Goal: Task Accomplishment & Management: Complete application form

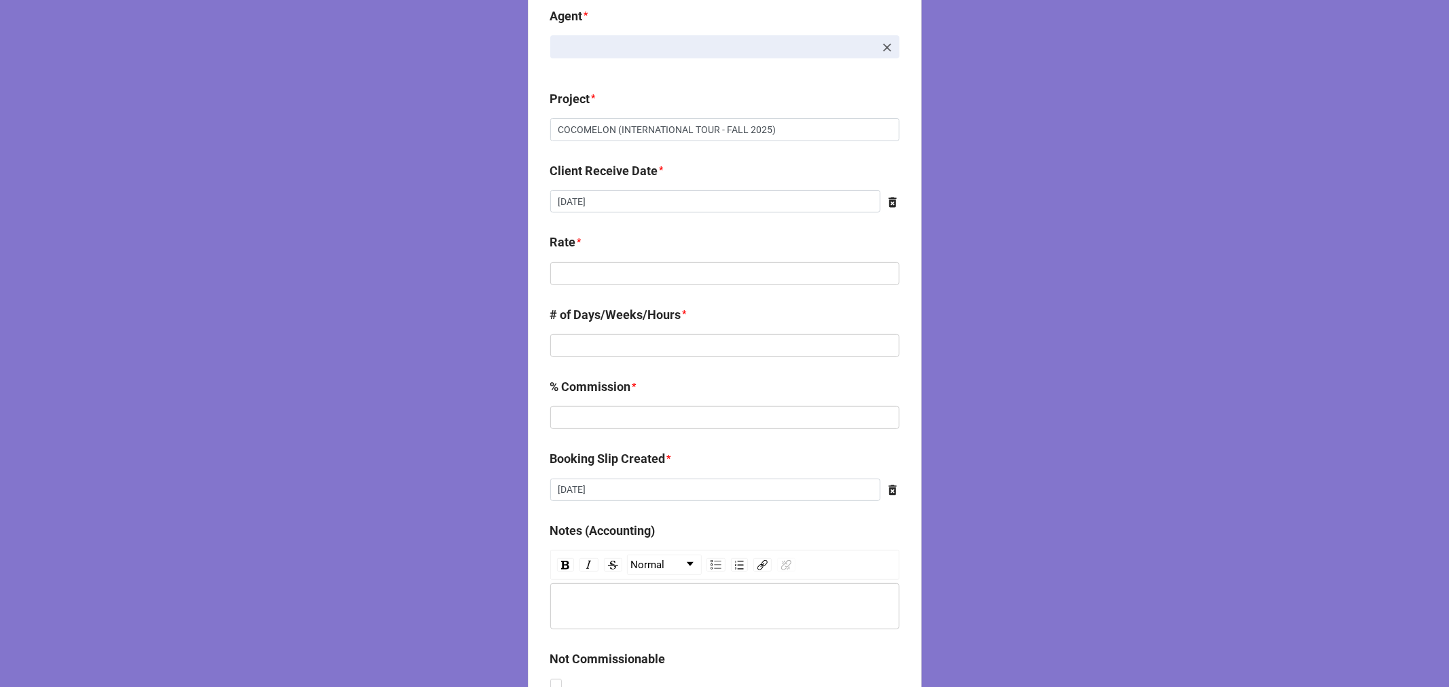
scroll to position [226, 0]
click at [612, 268] on input "text" at bounding box center [724, 273] width 349 height 23
type input "$714.30"
type input "1"
type input "5%"
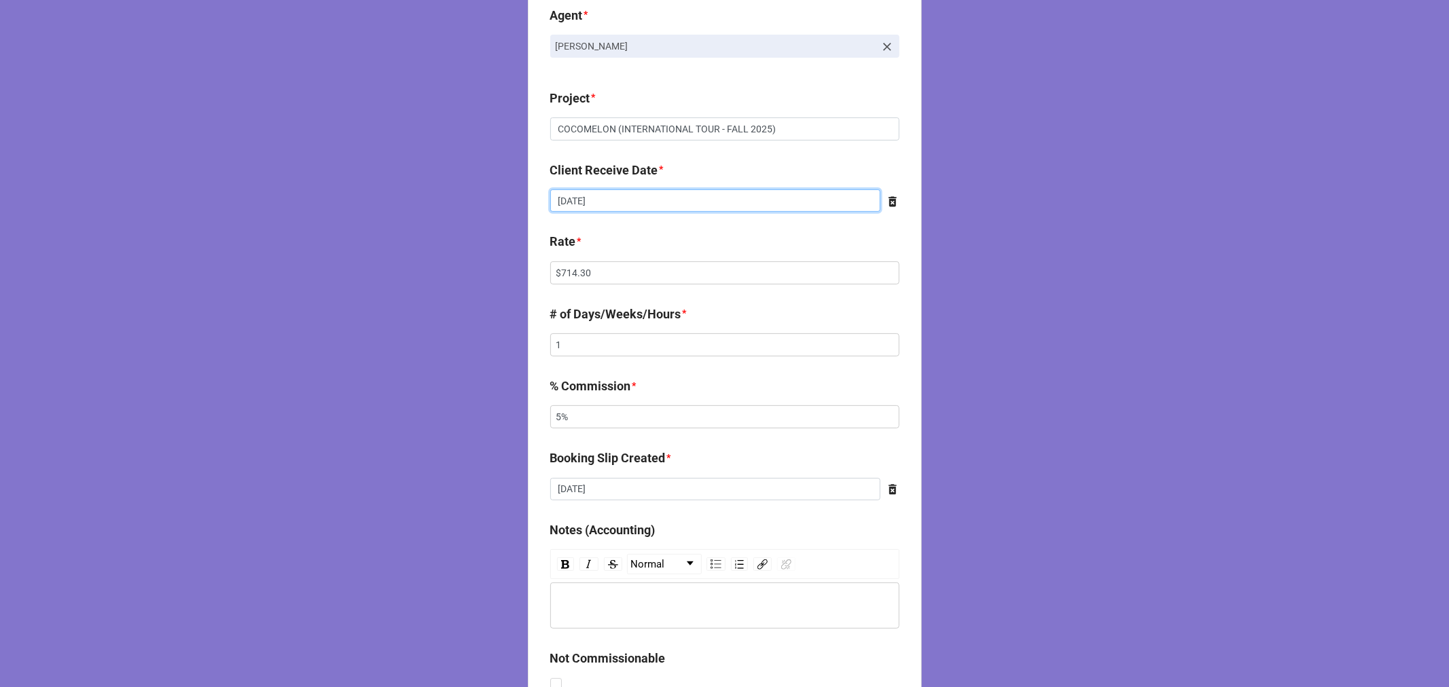
click at [622, 198] on input "10/16/2025" at bounding box center [715, 201] width 330 height 23
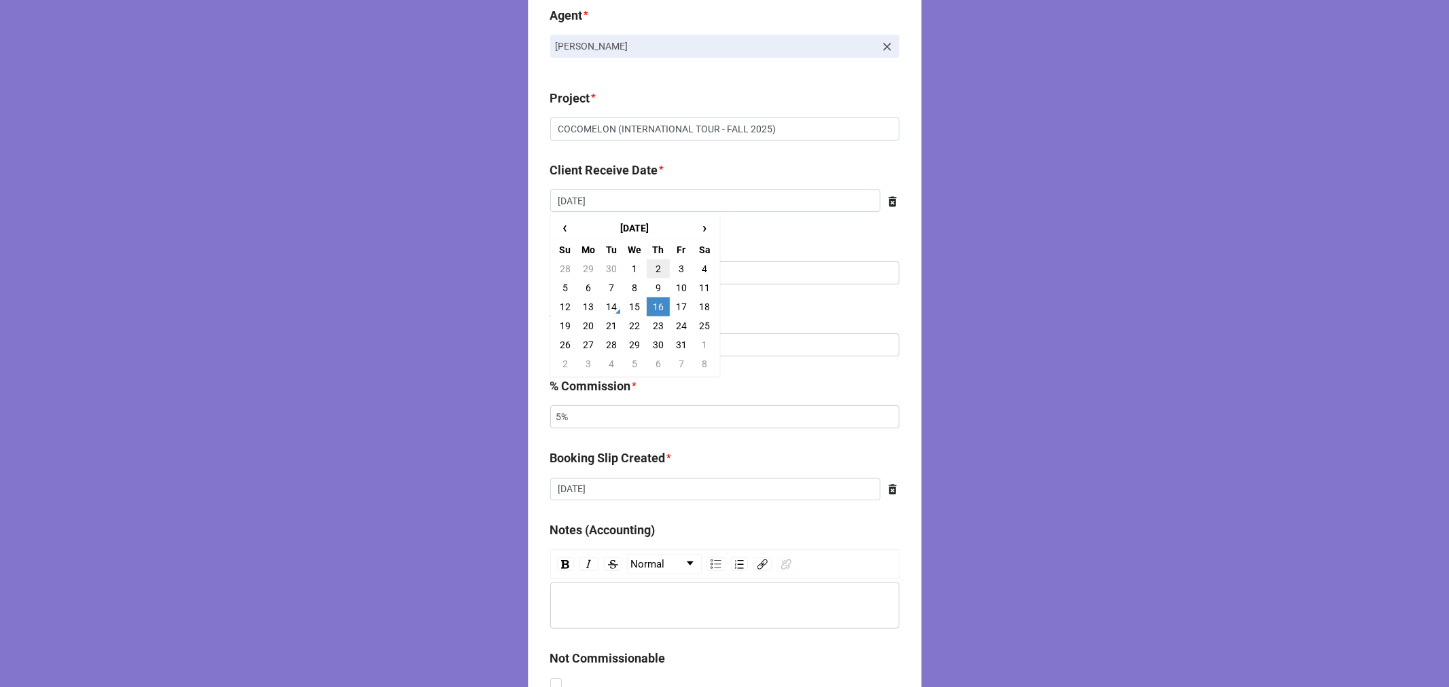
click at [655, 270] on td "2" at bounding box center [658, 269] width 23 height 19
type input "10/2/2025"
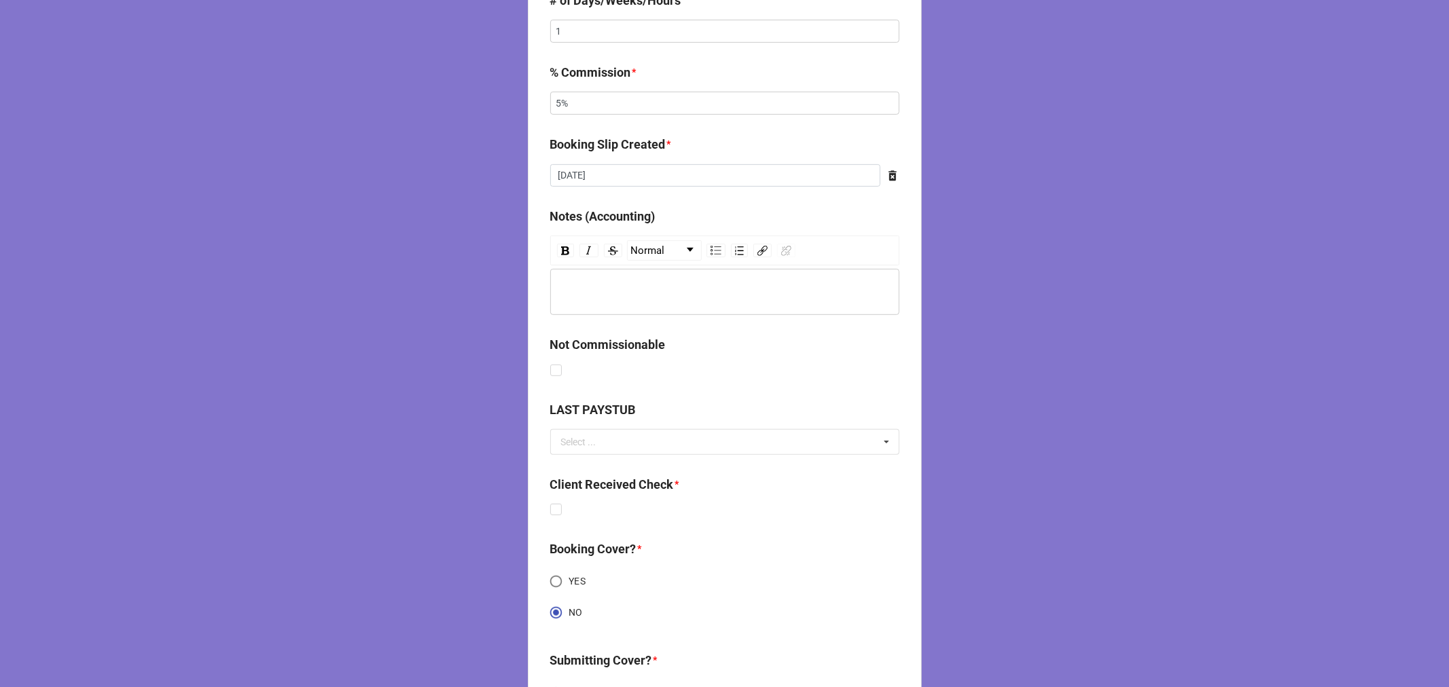
scroll to position [698, 0]
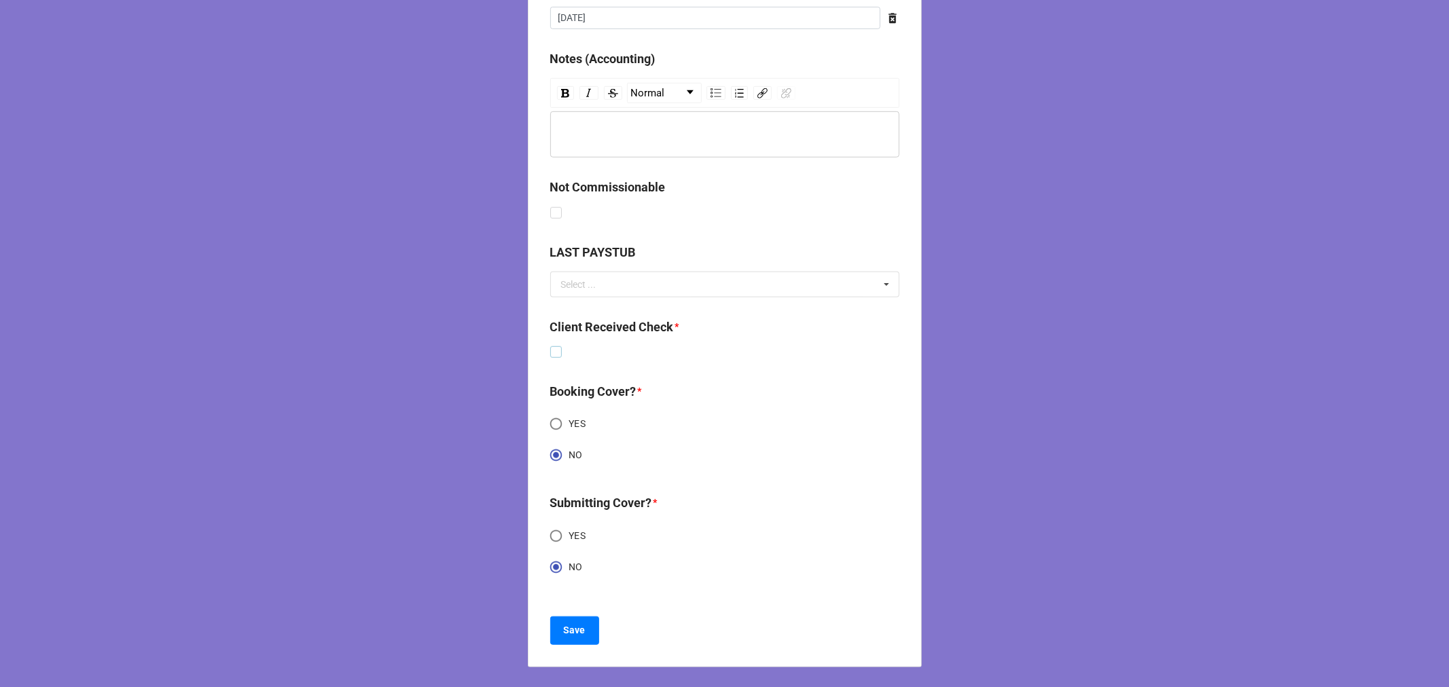
click at [554, 346] on label at bounding box center [556, 346] width 12 height 0
checkbox input "true"
click at [560, 634] on button "Save" at bounding box center [574, 631] width 49 height 29
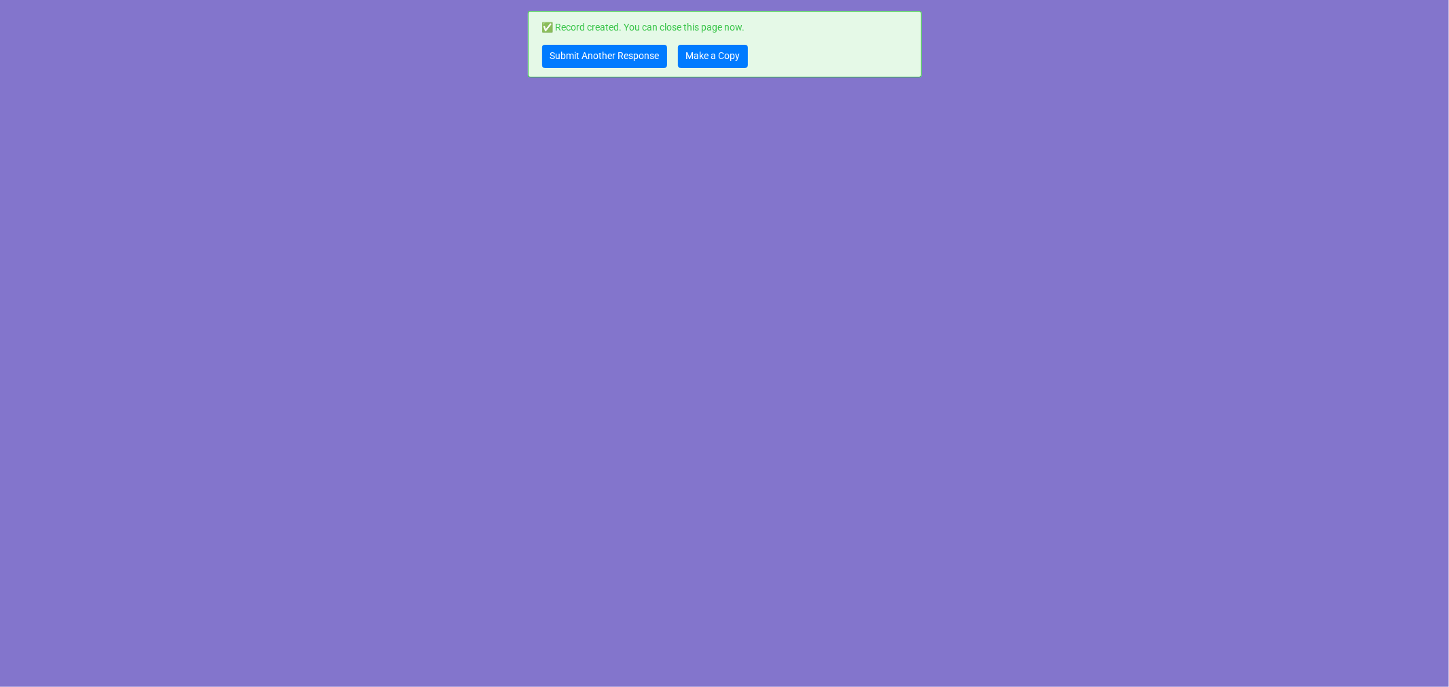
scroll to position [0, 0]
click at [714, 56] on link "Make a Copy" at bounding box center [713, 56] width 70 height 23
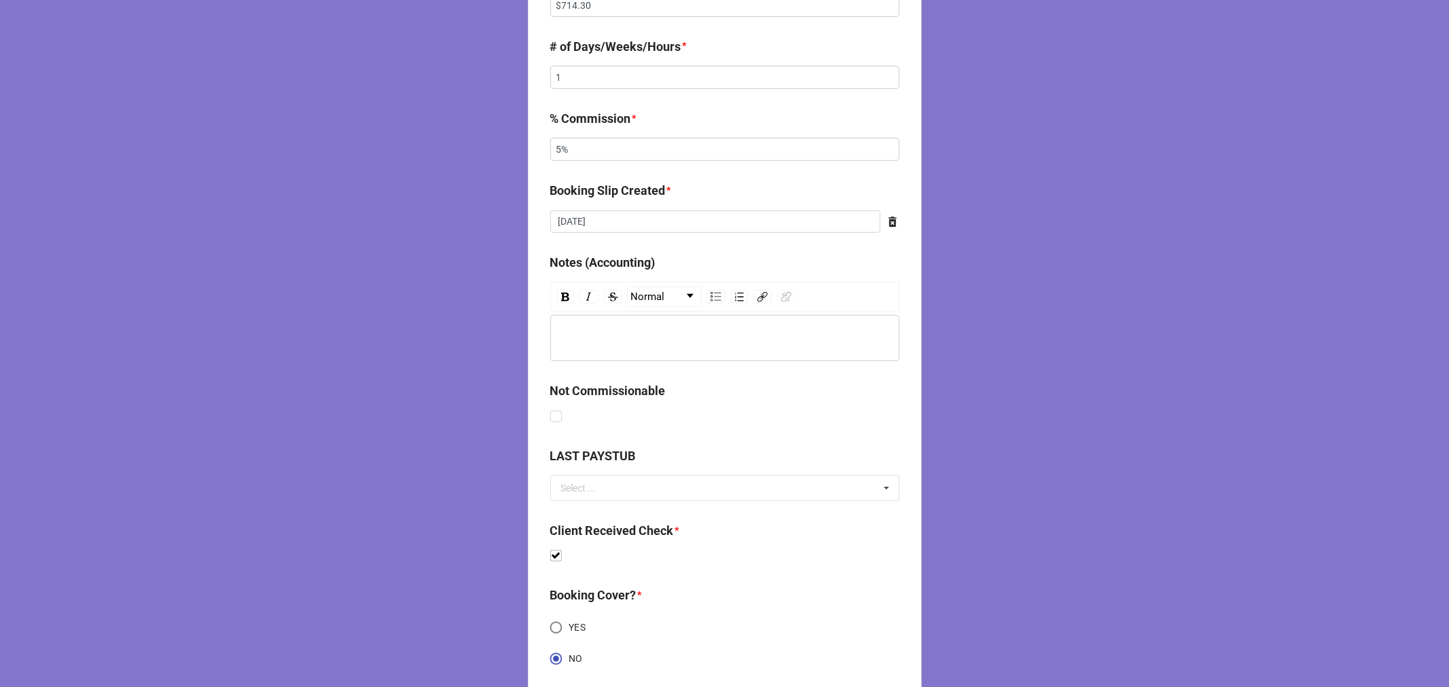
scroll to position [302, 0]
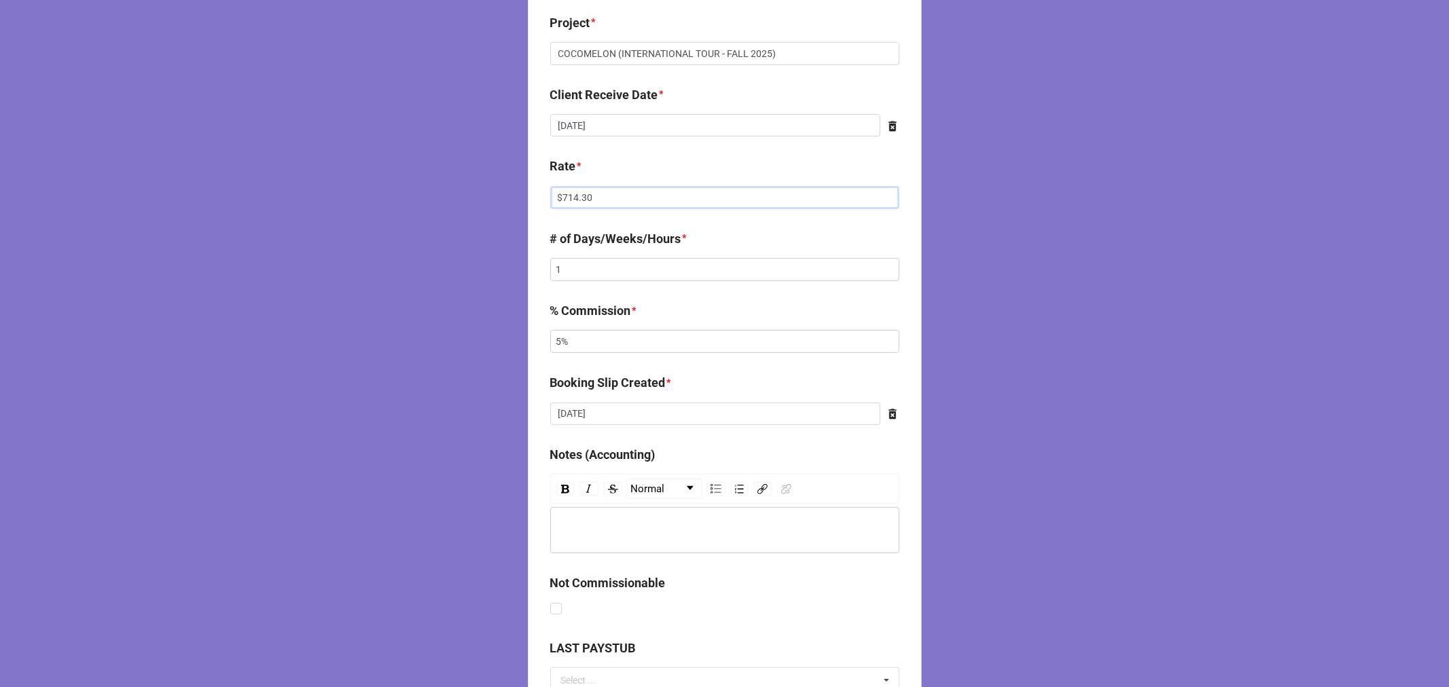
drag, startPoint x: 600, startPoint y: 201, endPoint x: 429, endPoint y: 177, distance: 172.9
click at [446, 179] on div "CLIENT CHECK | COPY FORM Talent * Victoria Elena POSSIBLE CONFLICTS COCOMELON (…" at bounding box center [724, 391] width 1449 height 1387
type input "$257.14"
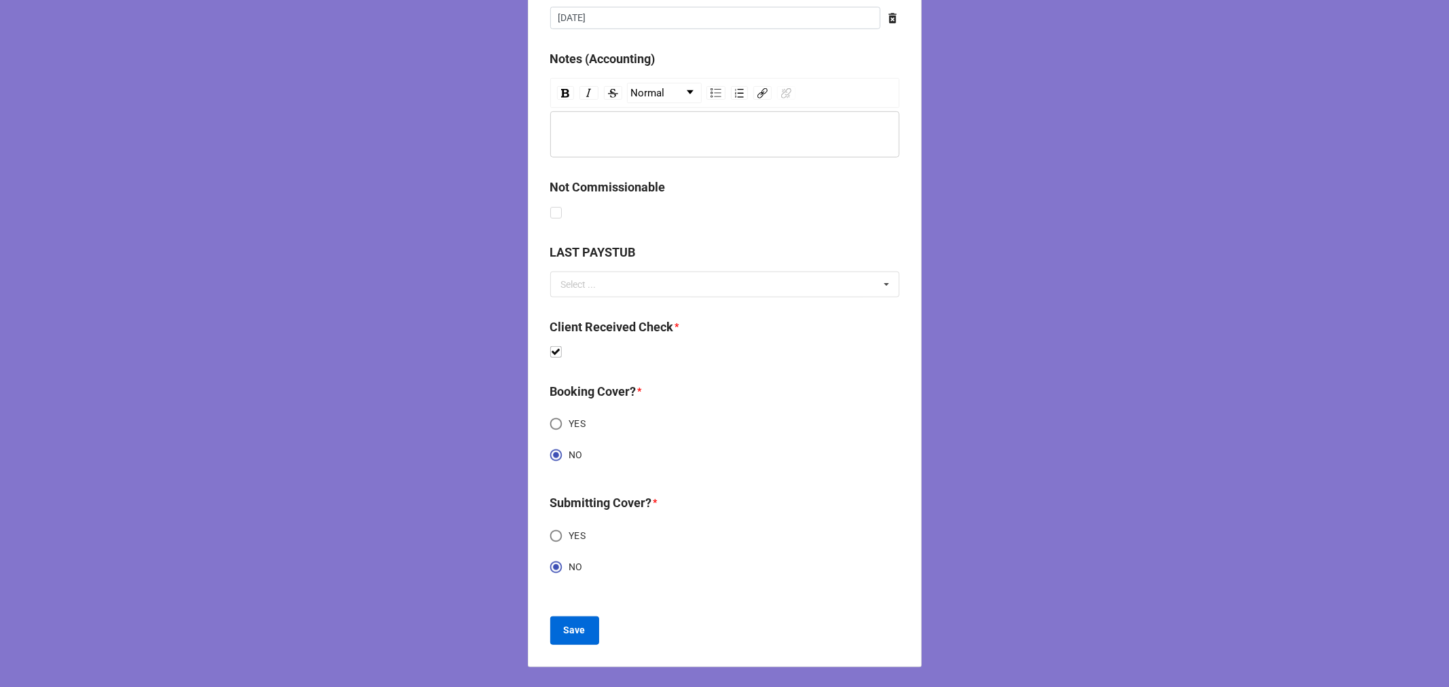
type input "10%"
click at [576, 626] on b "Save" at bounding box center [575, 631] width 22 height 14
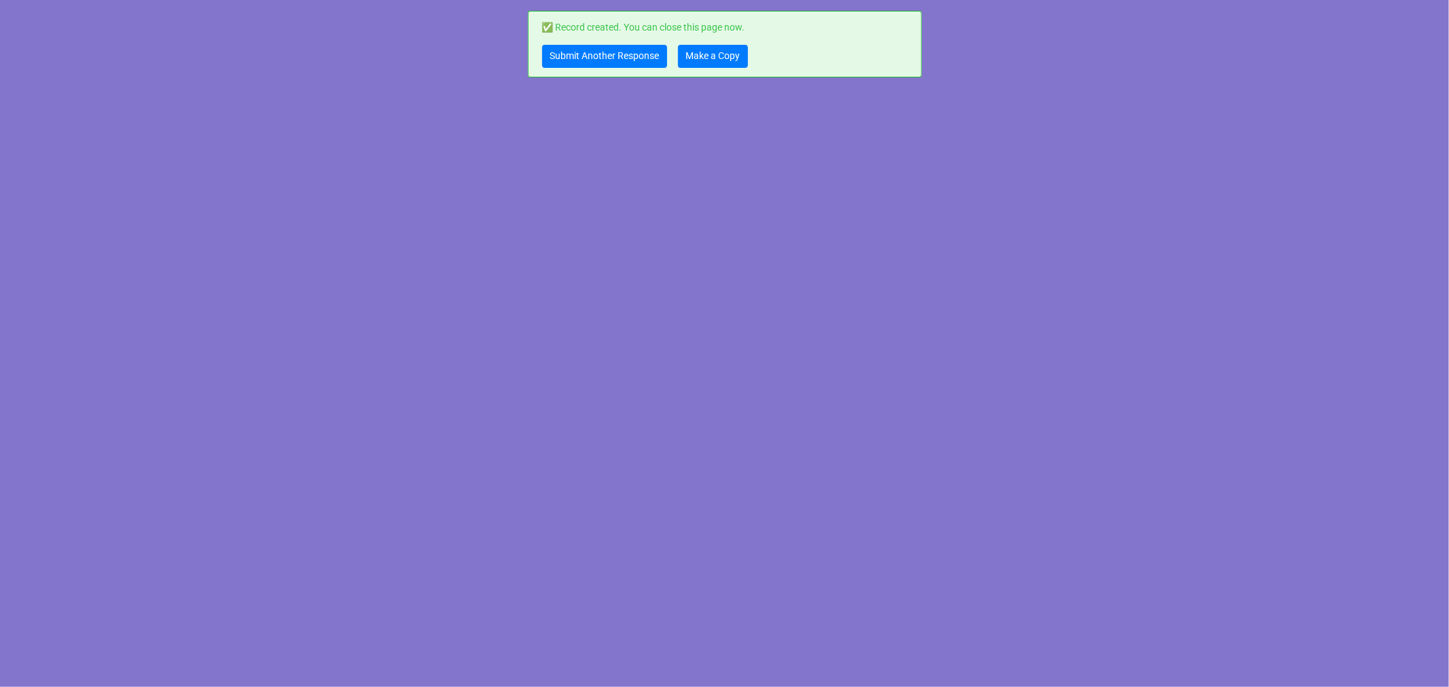
scroll to position [0, 0]
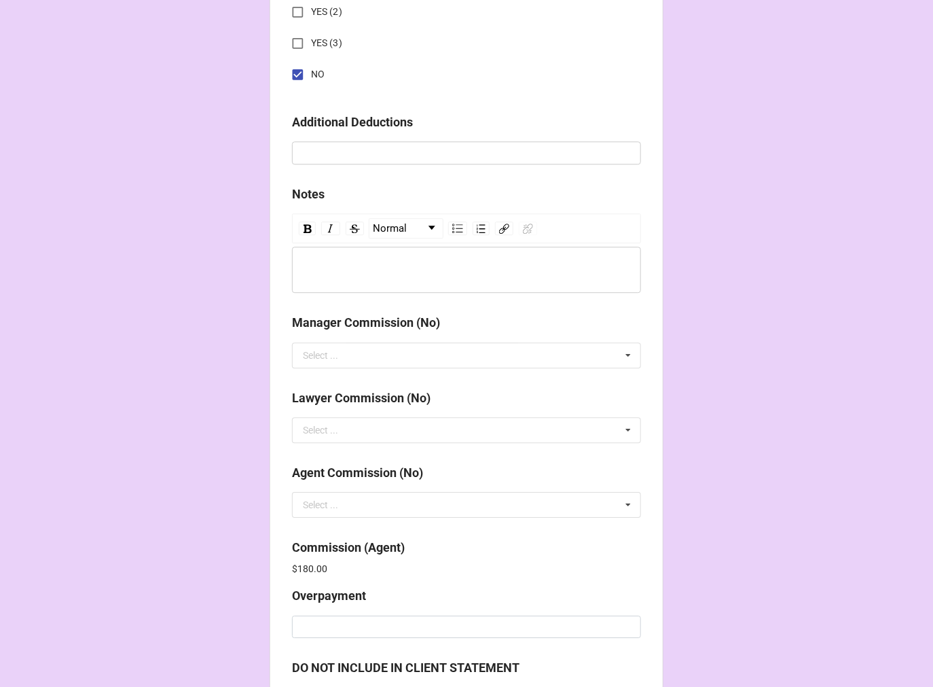
scroll to position [1621, 0]
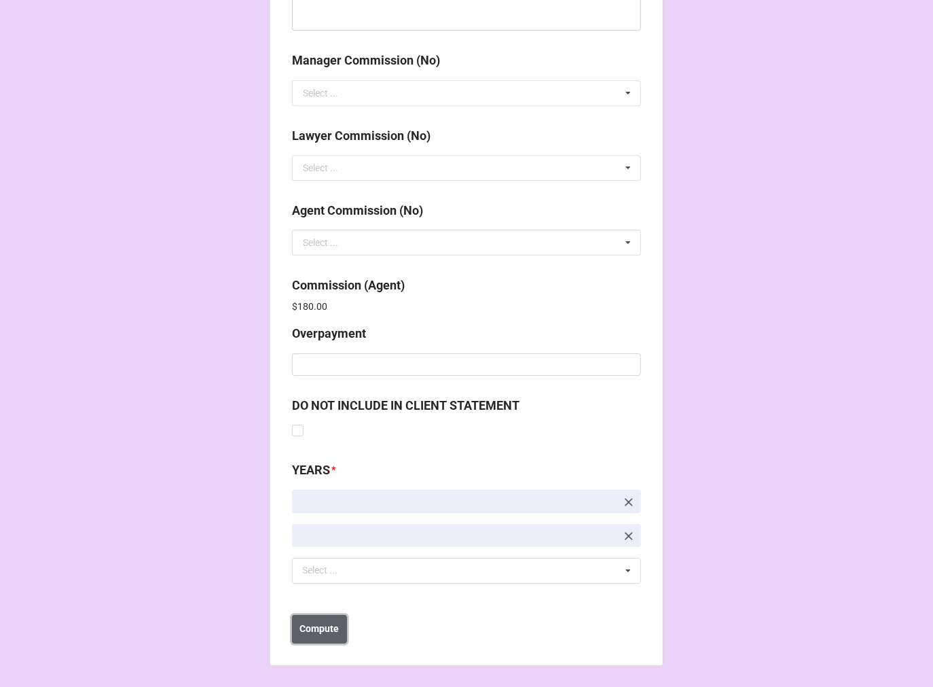
click at [315, 635] on button "Compute" at bounding box center [319, 629] width 55 height 29
click at [317, 634] on b "Save" at bounding box center [317, 629] width 22 height 14
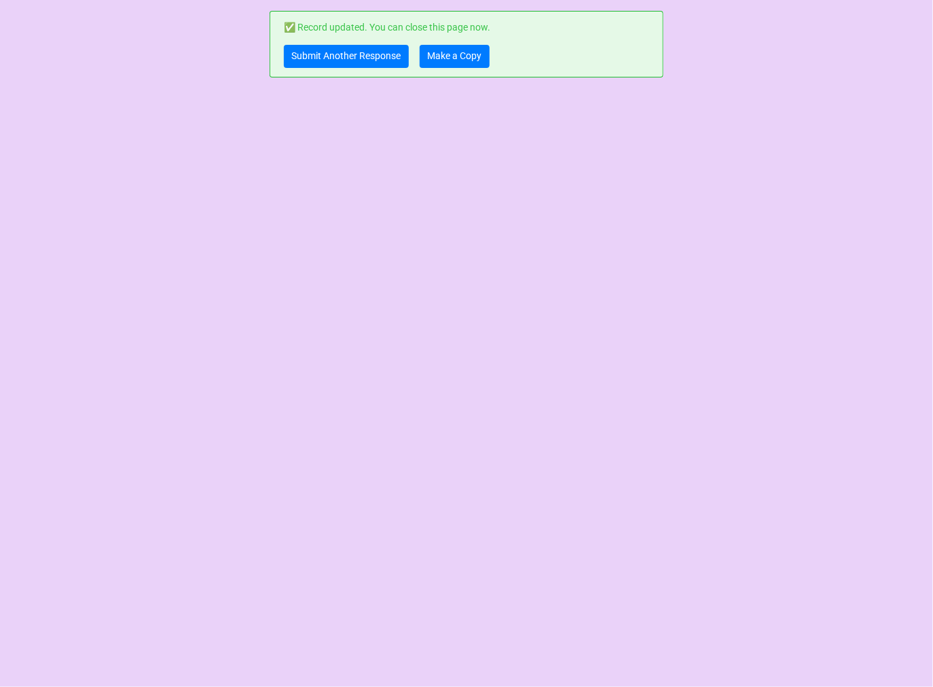
scroll to position [0, 0]
click at [450, 50] on link "Make a Copy" at bounding box center [455, 56] width 70 height 23
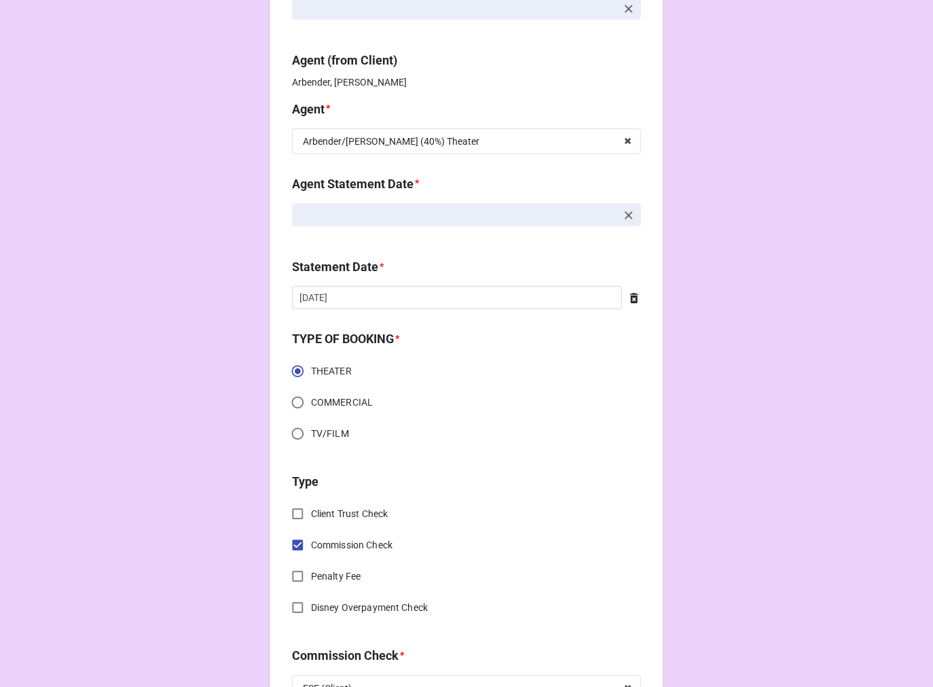
scroll to position [452, 0]
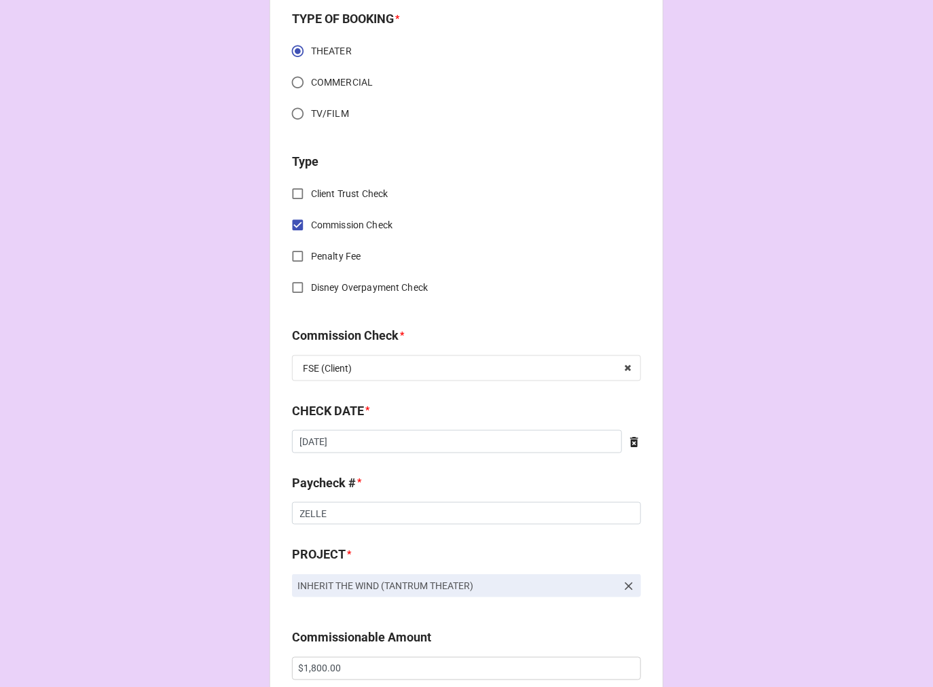
click at [348, 452] on div "CHECK DATE * 10/3/2025 ‹ October 2025 › Su Mo Tu We Th Fr Sa 28 29 30 1 2 3 4 5…" at bounding box center [466, 431] width 349 height 61
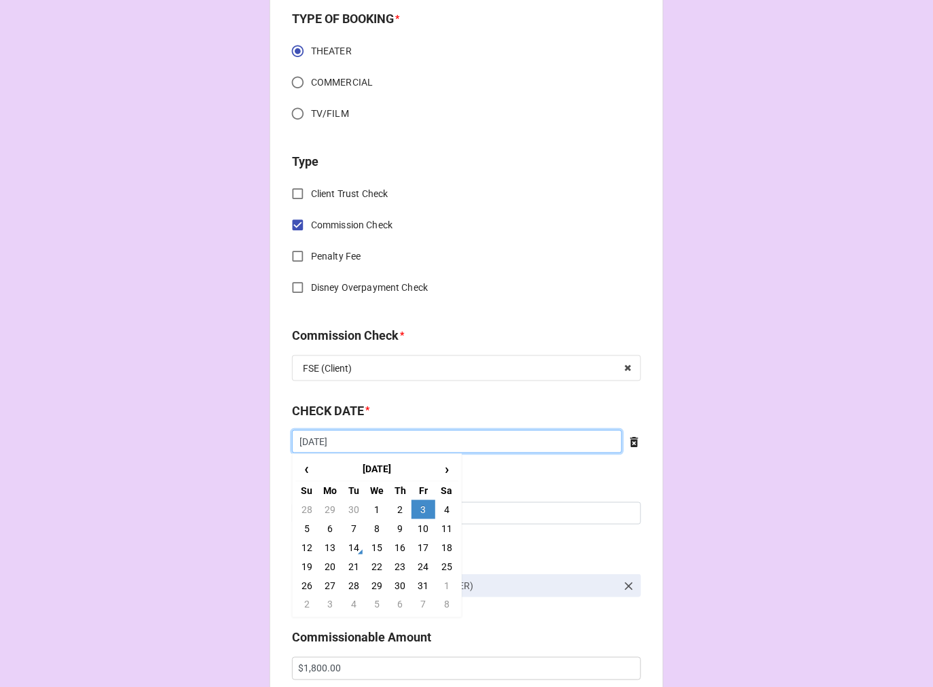
click at [344, 432] on input "[DATE]" at bounding box center [457, 441] width 330 height 23
click at [336, 542] on td "13" at bounding box center [330, 547] width 23 height 19
type input "10/13/2025"
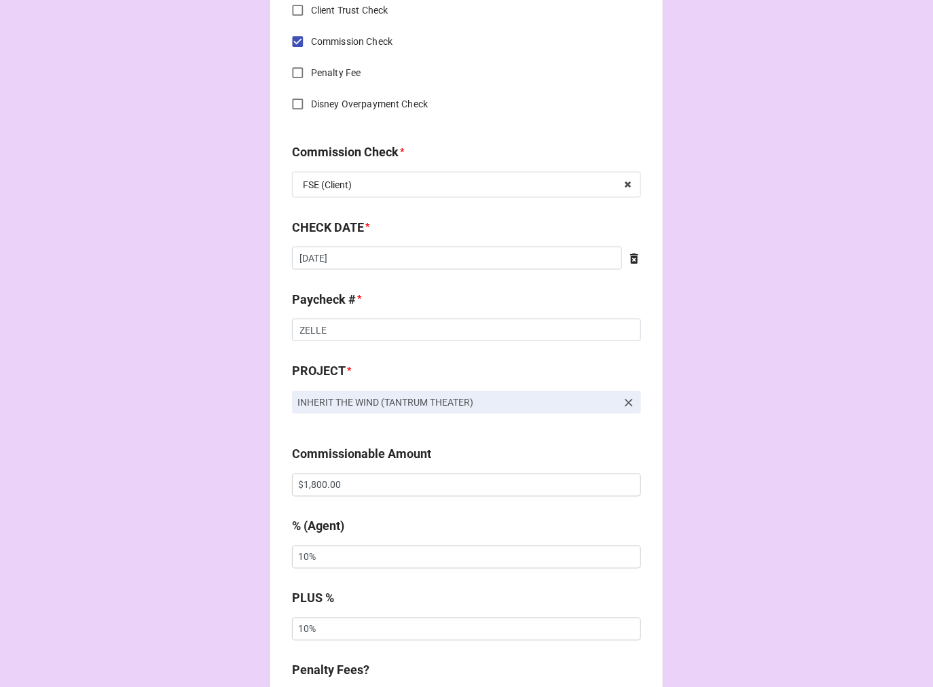
scroll to position [679, 0]
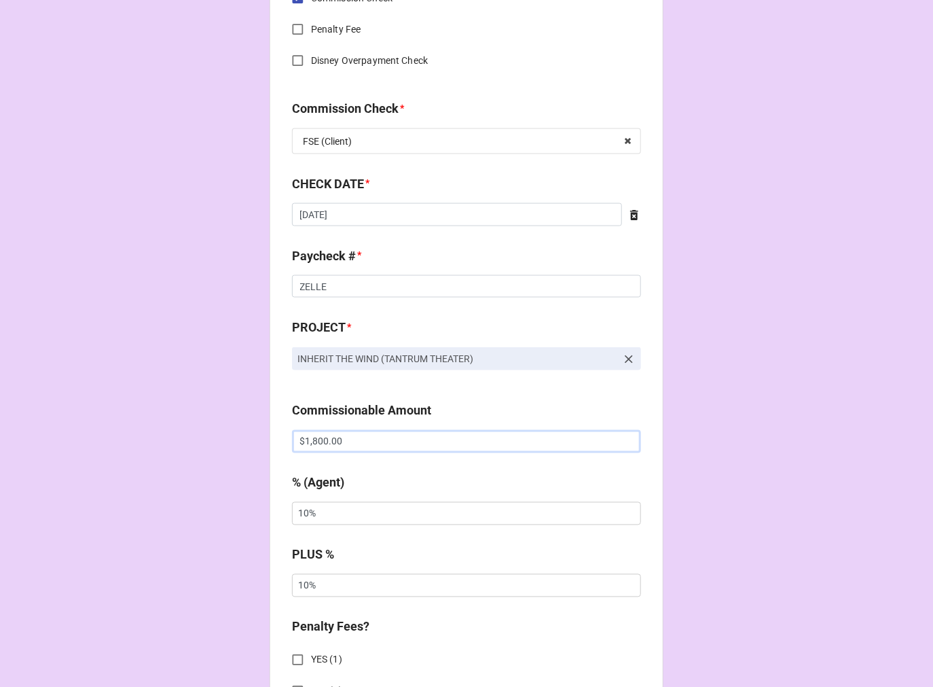
click at [320, 446] on input "$1,800.00" at bounding box center [466, 441] width 349 height 23
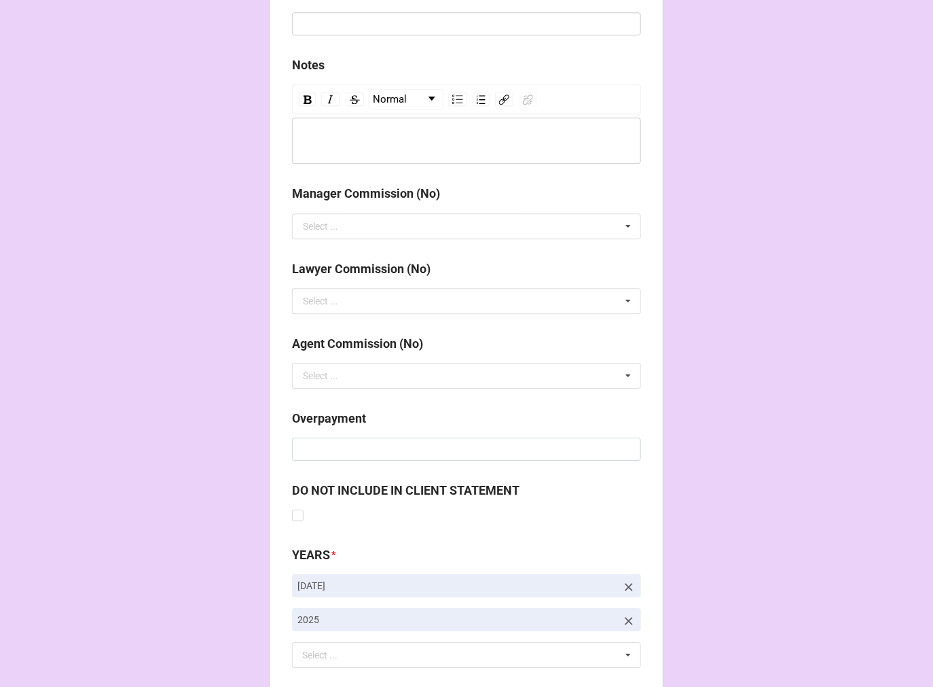
scroll to position [1573, 0]
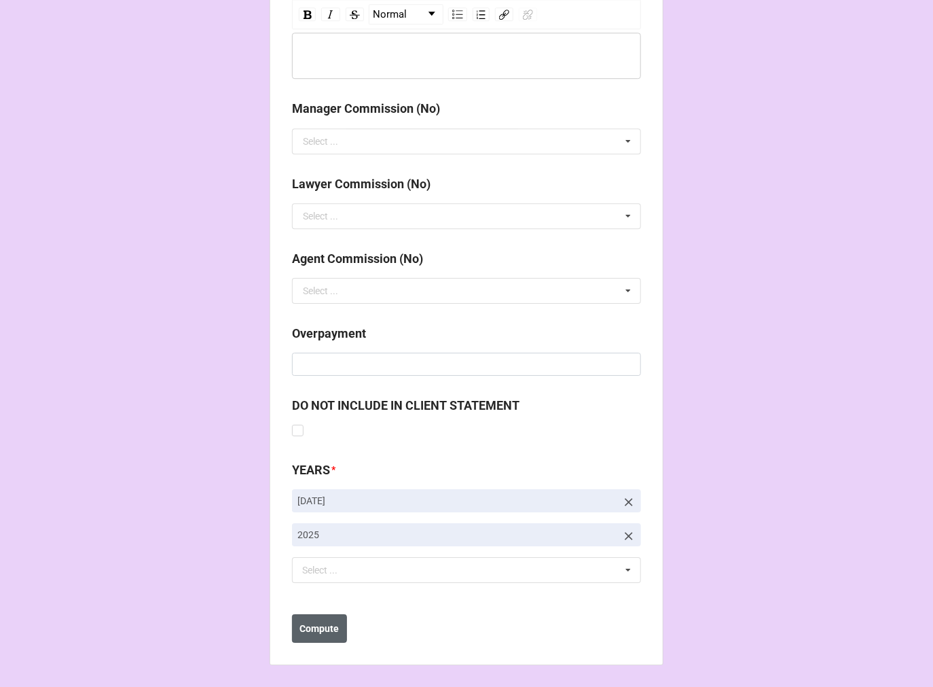
type input "$900.00"
click at [321, 626] on b "Compute" at bounding box center [319, 629] width 39 height 14
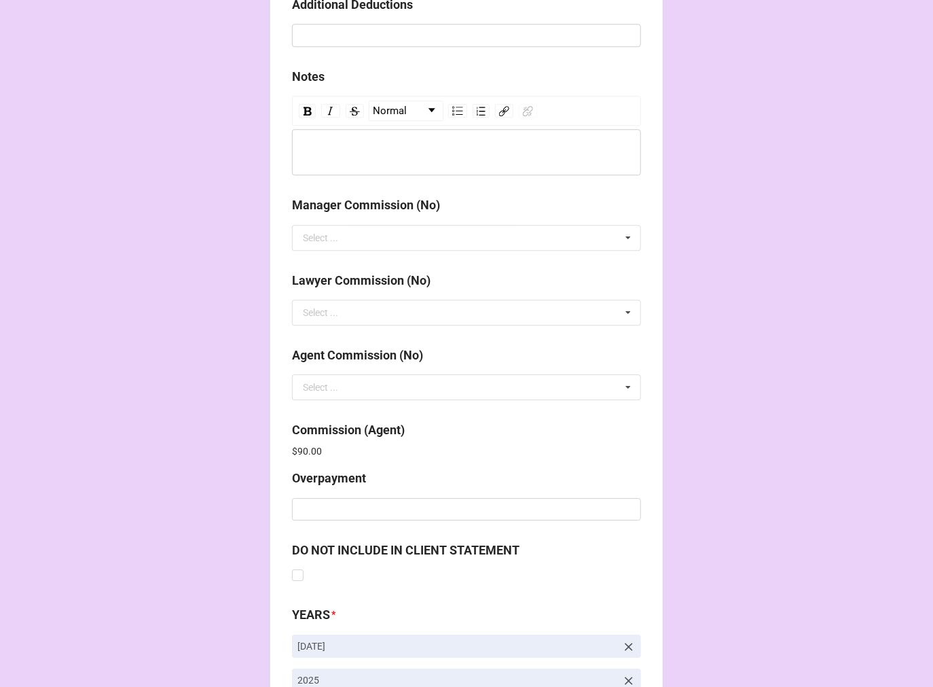
scroll to position [1621, 0]
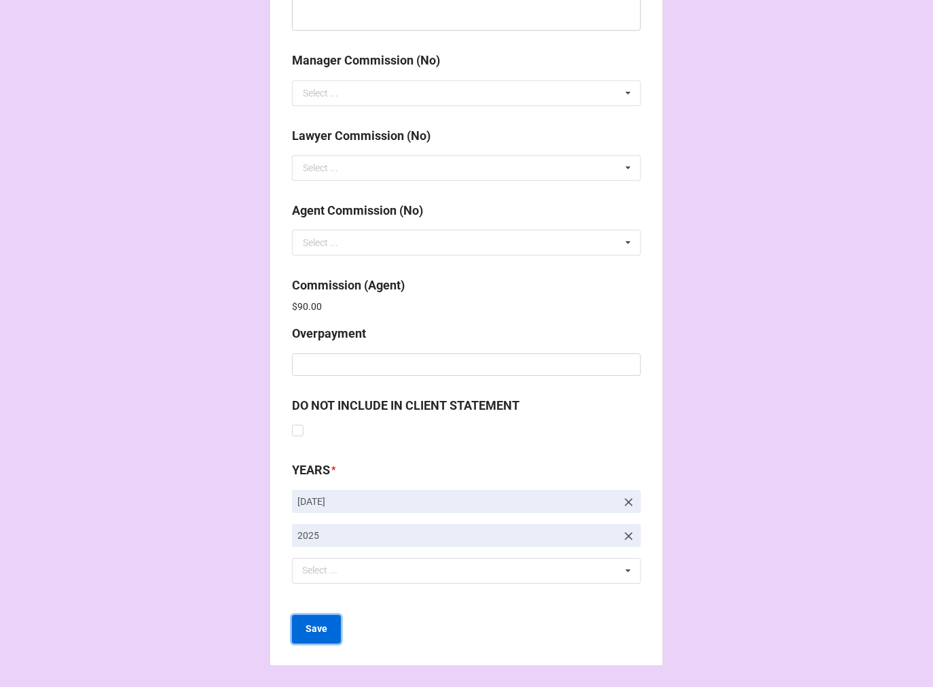
click at [323, 629] on b "Save" at bounding box center [317, 629] width 22 height 14
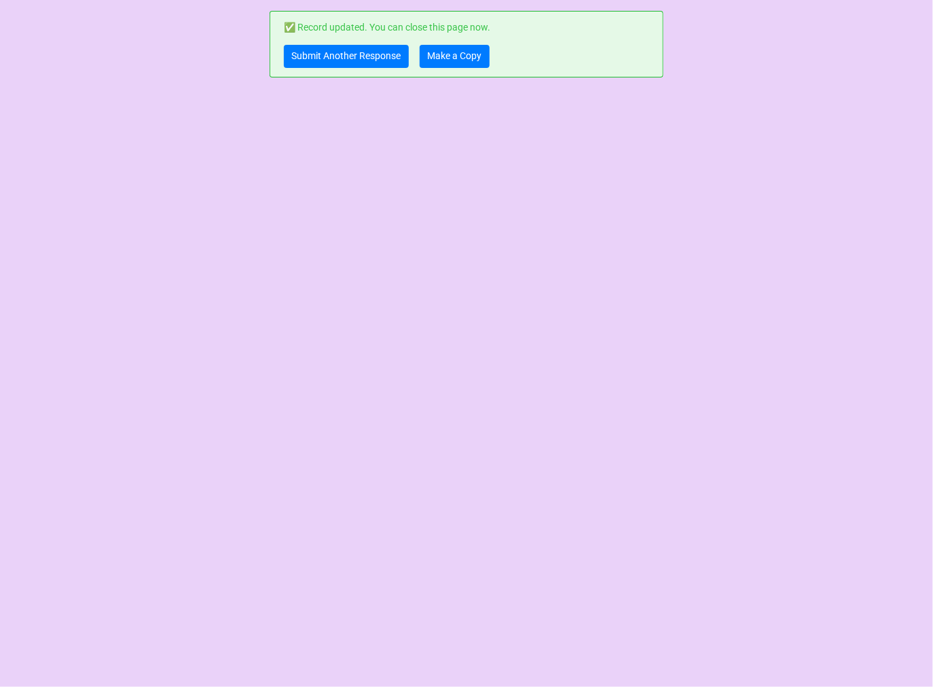
scroll to position [0, 0]
click at [348, 59] on link "Submit Another Response" at bounding box center [346, 56] width 125 height 23
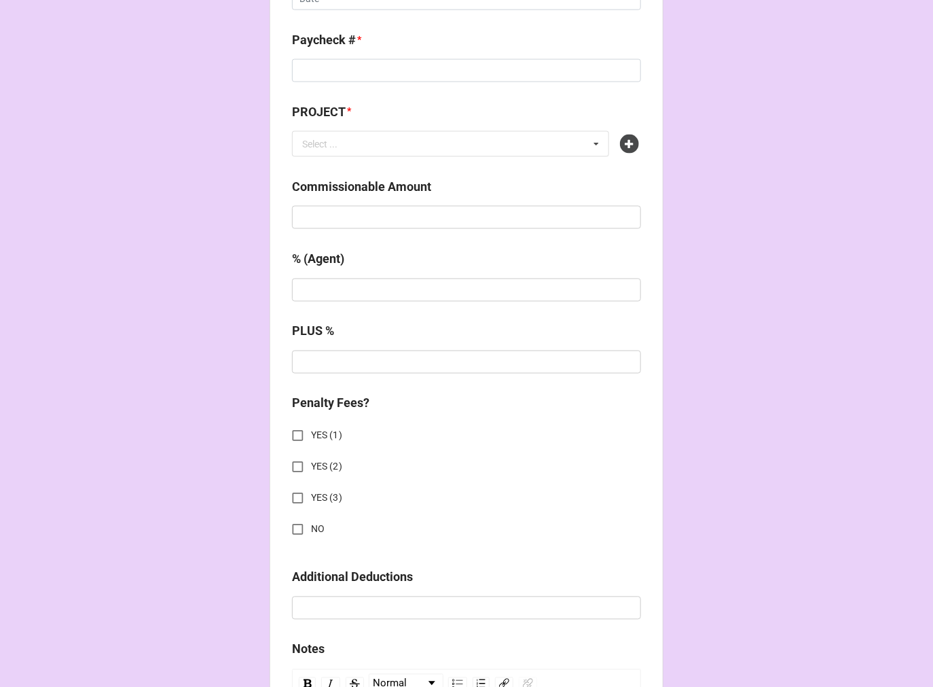
scroll to position [528, 0]
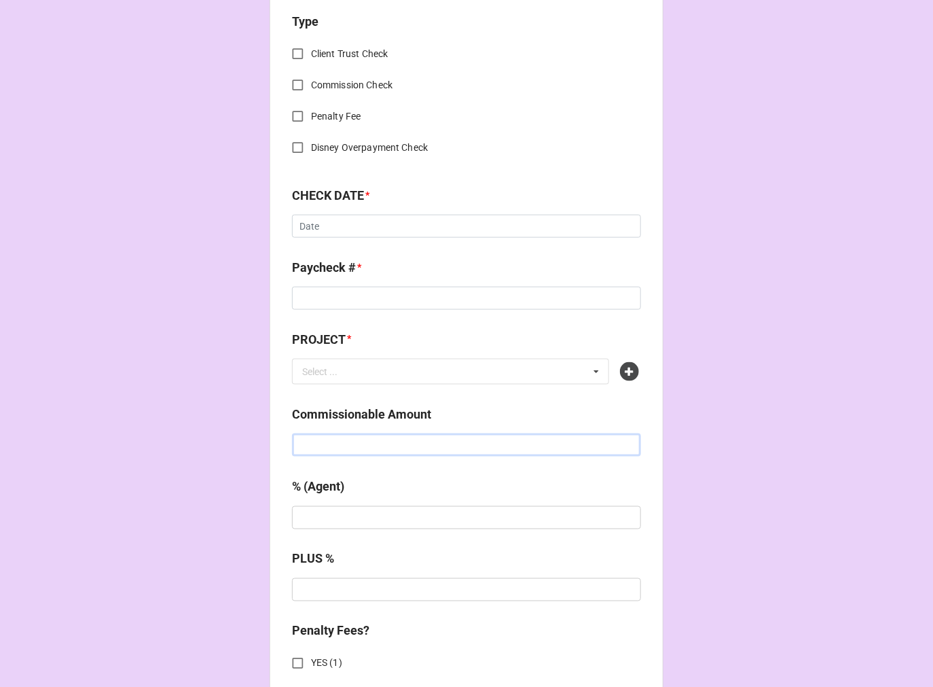
click at [343, 450] on input "text" at bounding box center [466, 444] width 349 height 23
paste input "$1,500.00"
type input "$1,500.00"
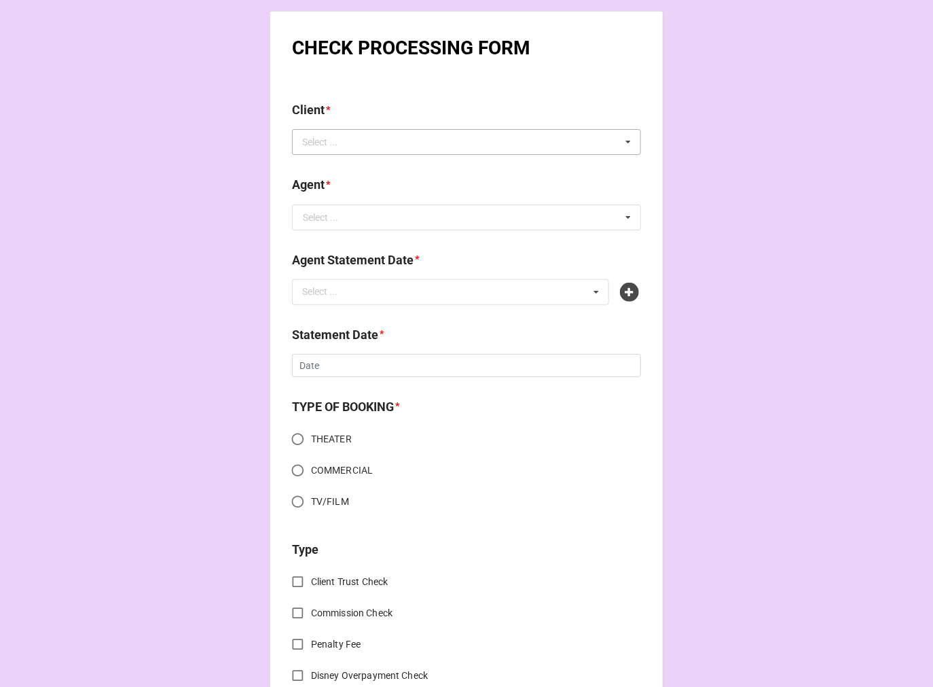
click at [376, 145] on div "Select ... No results found." at bounding box center [466, 142] width 349 height 26
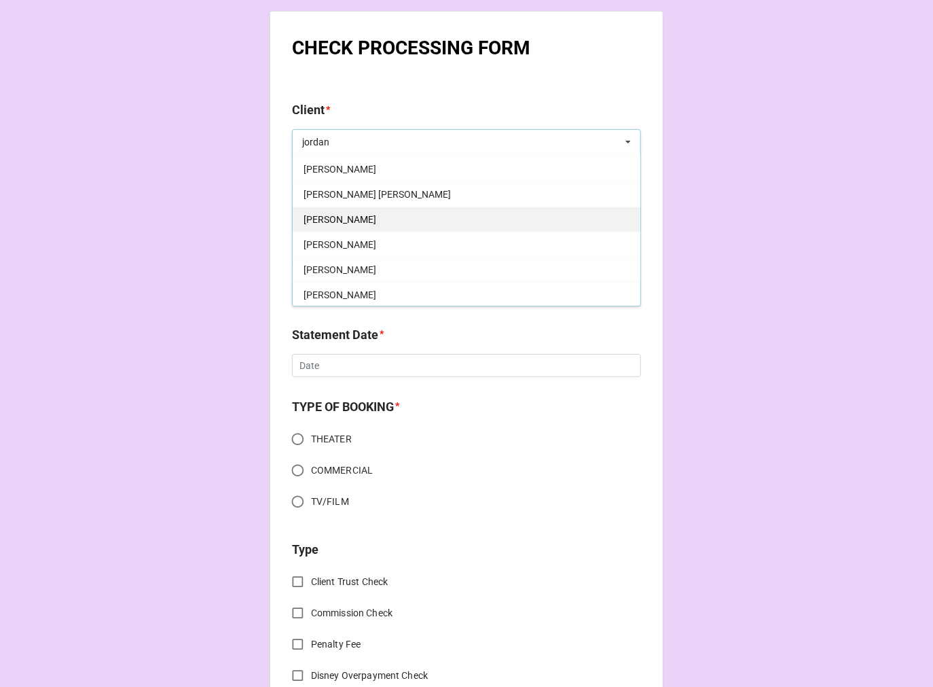
scroll to position [75, 0]
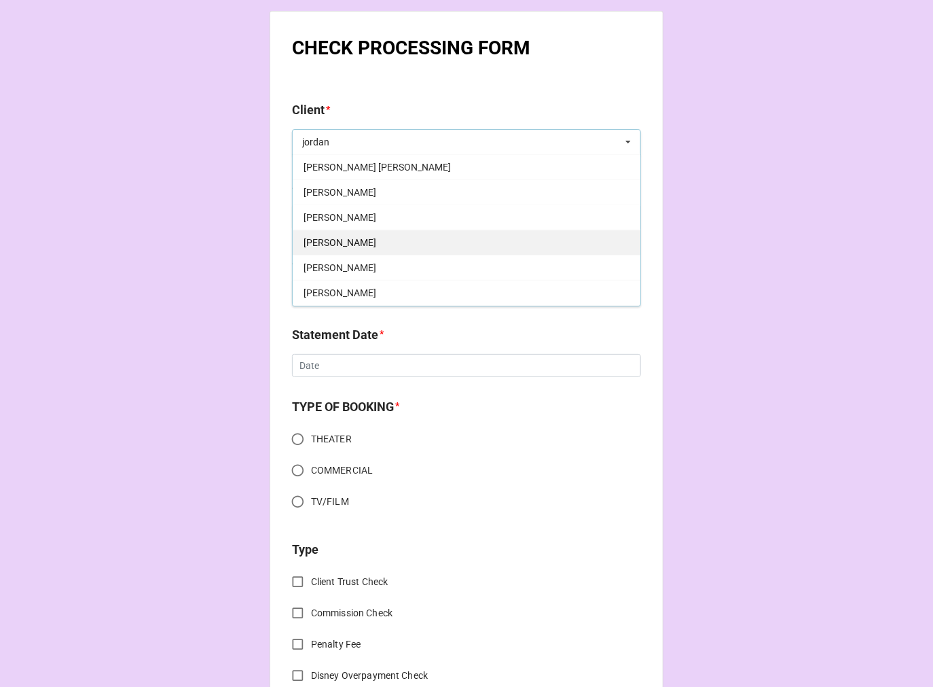
type input "jordan"
click at [357, 241] on div "Jordan Beltz" at bounding box center [467, 242] width 348 height 25
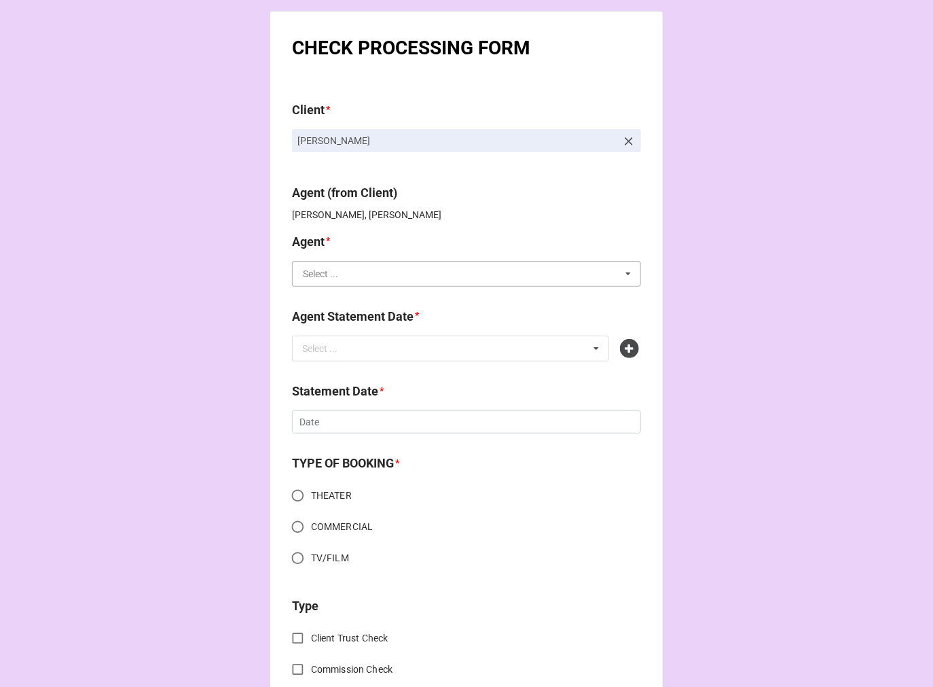
click at [344, 276] on input "text" at bounding box center [467, 274] width 348 height 24
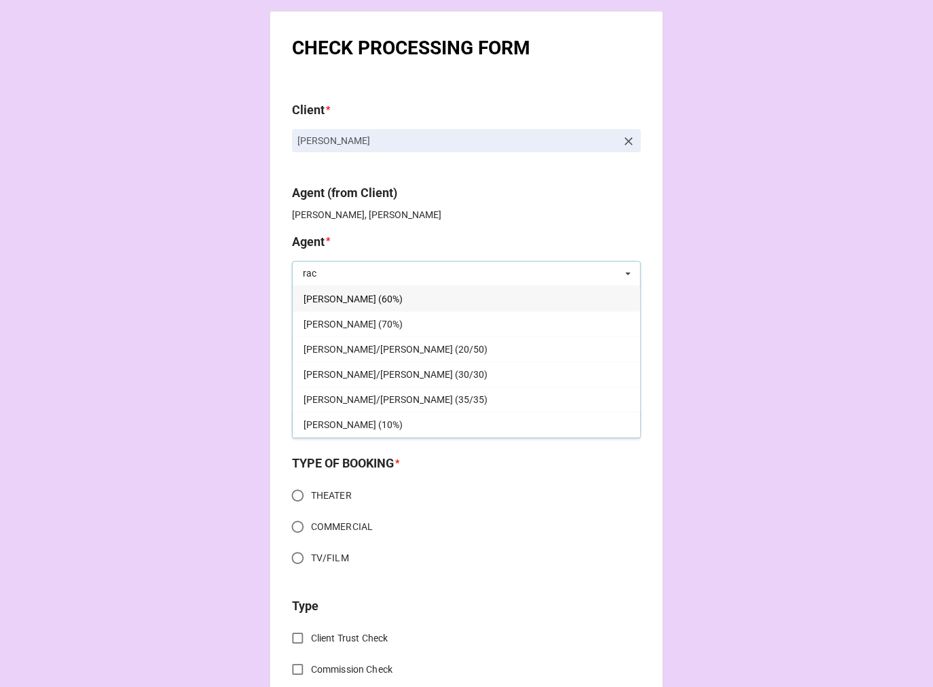
type input "rac"
click at [344, 295] on span "[PERSON_NAME] (60%)" at bounding box center [353, 298] width 99 height 11
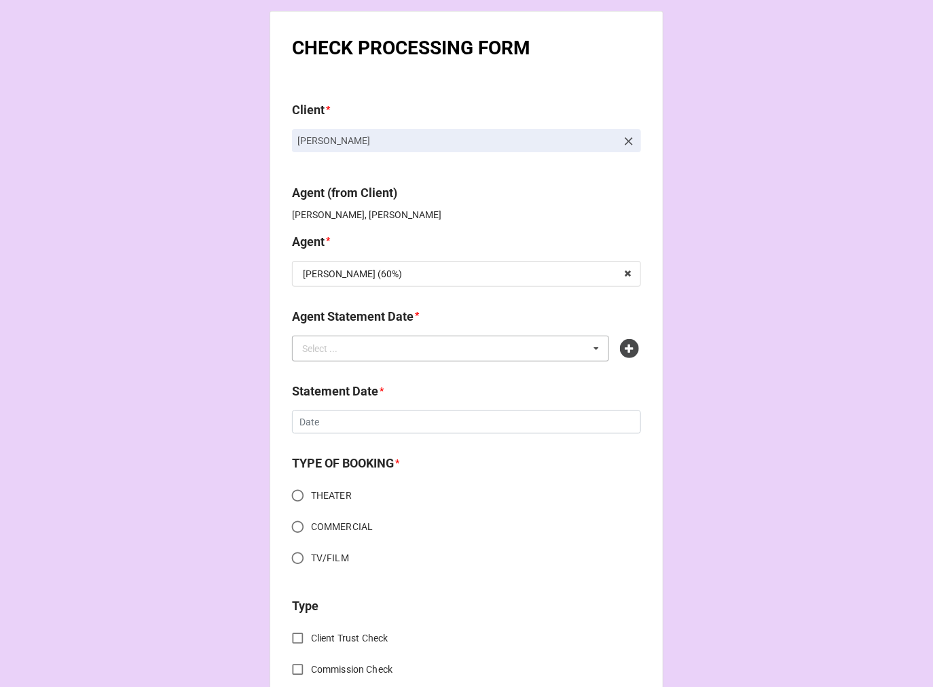
click at [333, 350] on div "Select ..." at bounding box center [328, 348] width 58 height 16
click at [628, 354] on icon at bounding box center [629, 348] width 19 height 19
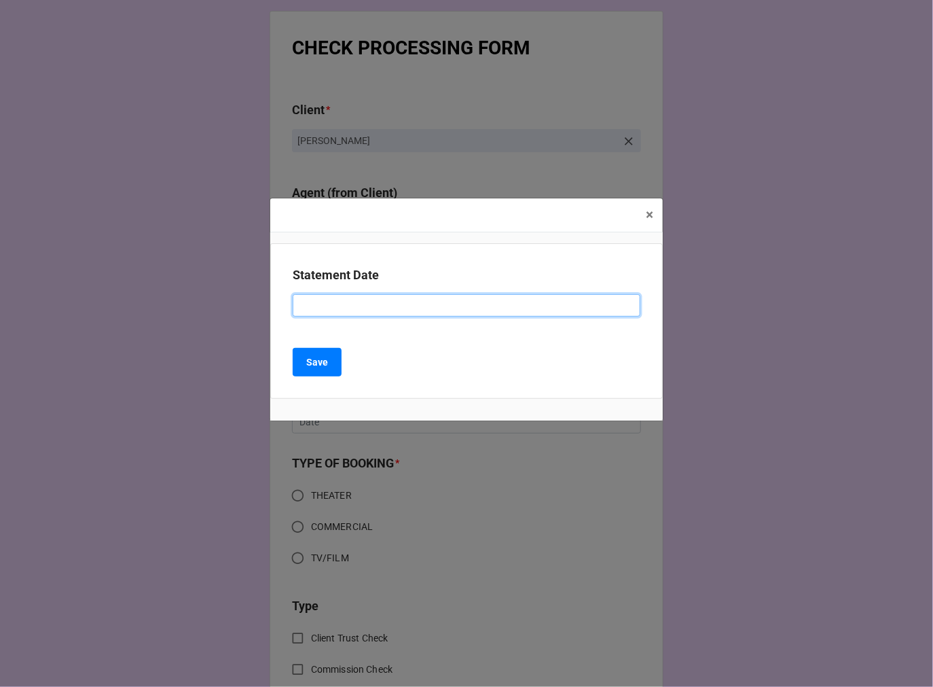
click at [365, 303] on input at bounding box center [467, 305] width 348 height 23
type input "[DATE] ([PERSON_NAME])"
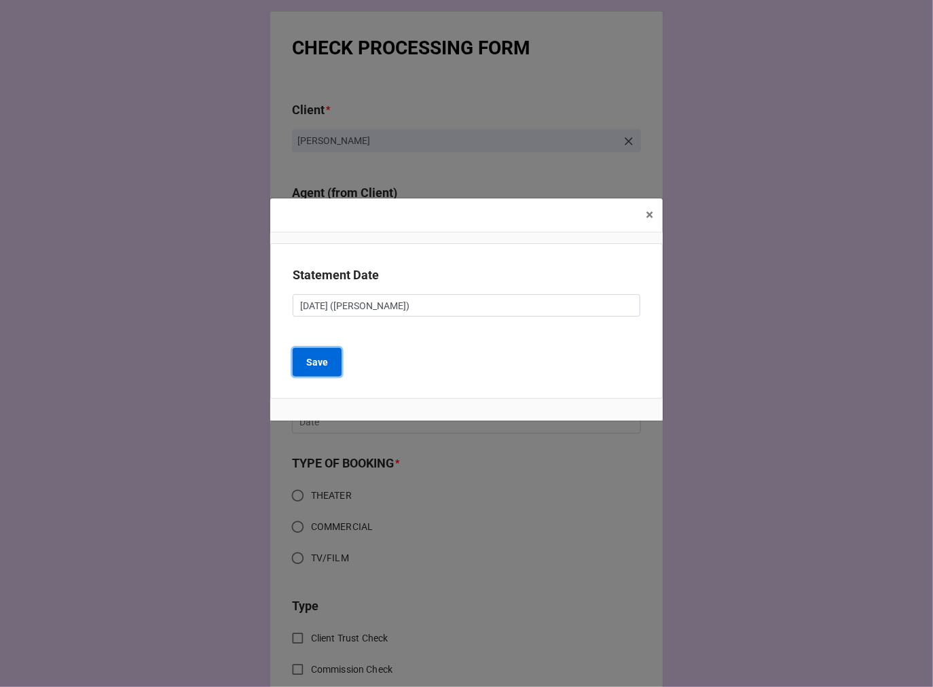
drag, startPoint x: 333, startPoint y: 361, endPoint x: 321, endPoint y: 355, distance: 13.7
click at [323, 356] on button "Save" at bounding box center [317, 362] width 49 height 29
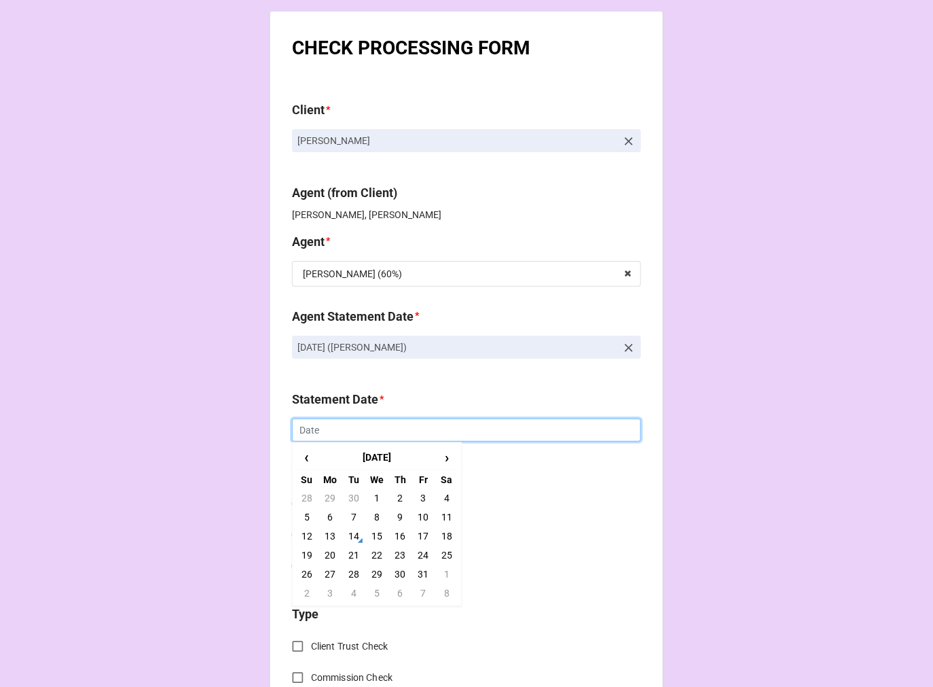
click at [357, 432] on input "text" at bounding box center [466, 429] width 349 height 23
click at [421, 573] on td "31" at bounding box center [423, 574] width 23 height 19
type input "[DATE]"
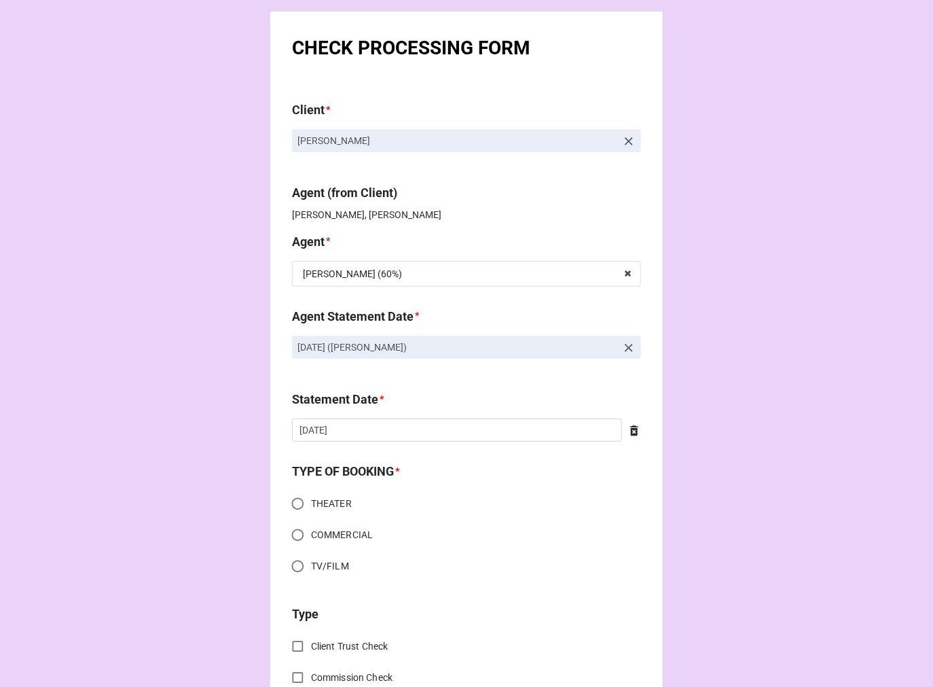
click at [293, 564] on input "TV/FILM" at bounding box center [298, 566] width 26 height 26
radio input "true"
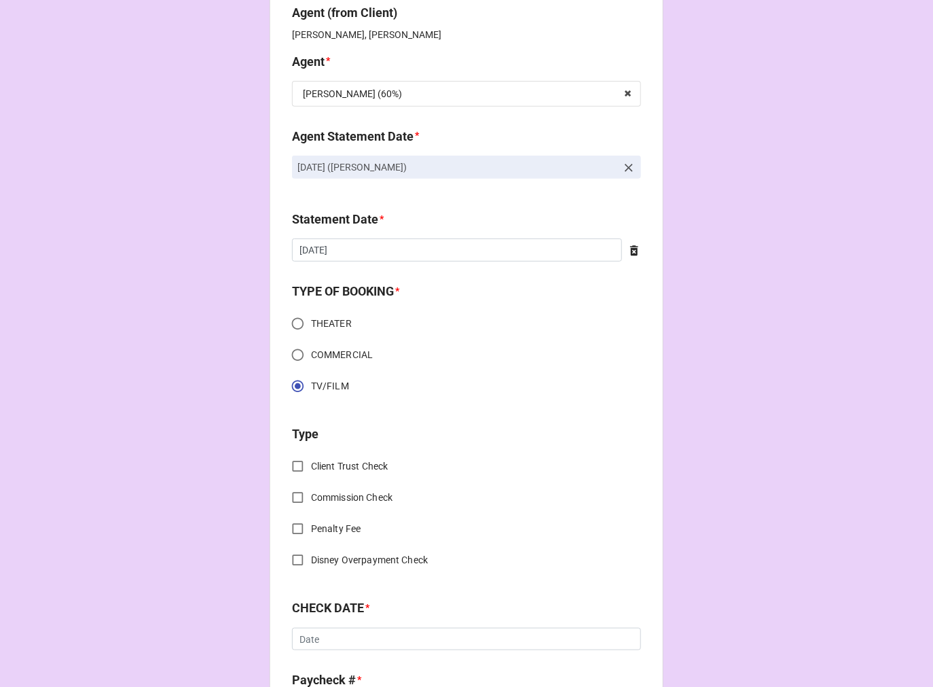
scroll to position [452, 0]
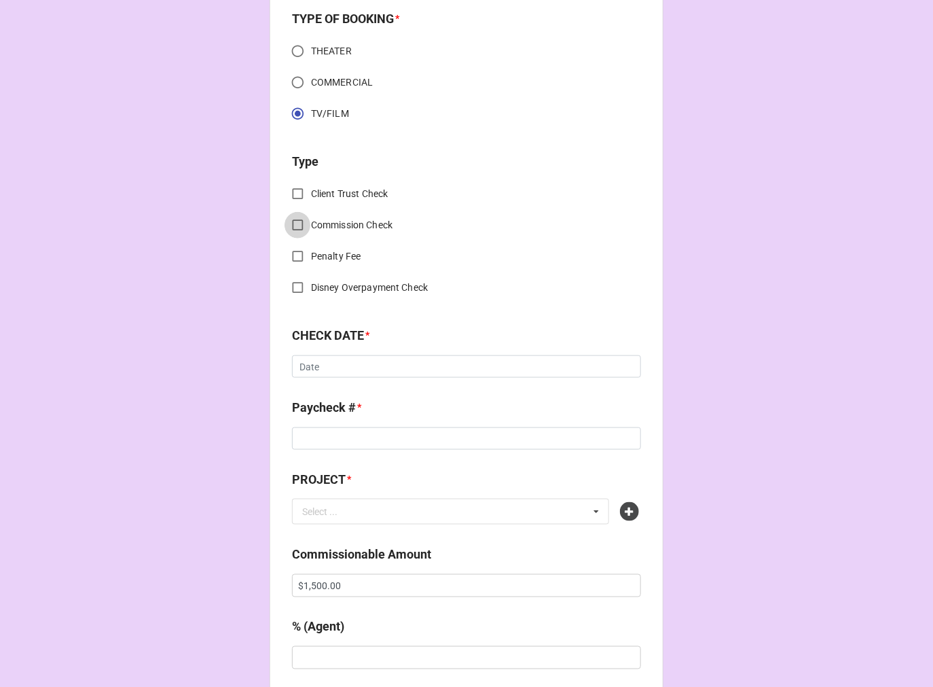
click at [293, 221] on input "Commission Check" at bounding box center [298, 225] width 26 height 26
checkbox input "true"
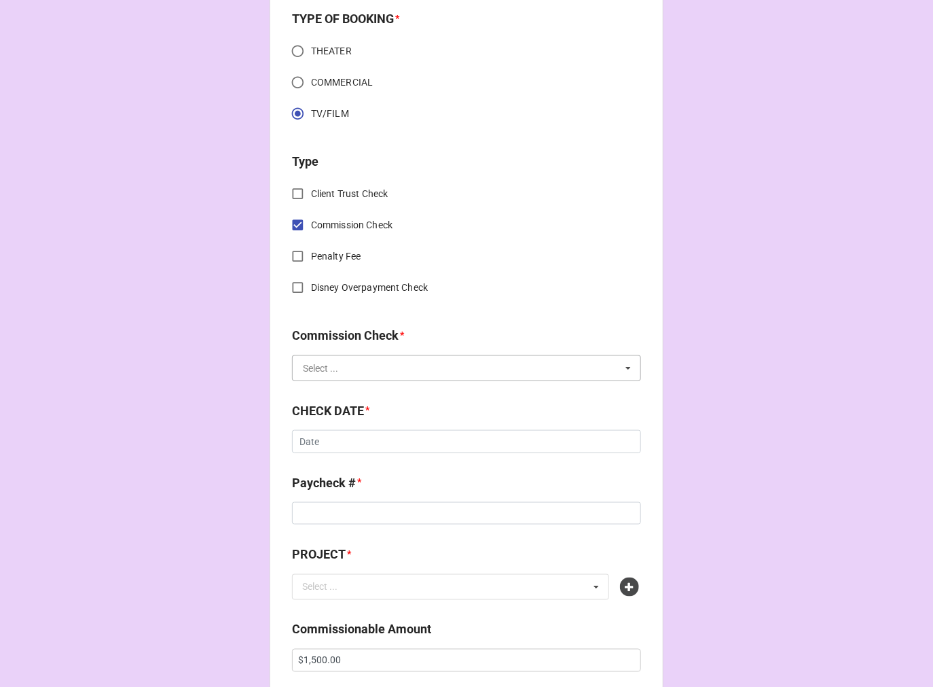
click at [352, 376] on input "text" at bounding box center [467, 368] width 348 height 24
click at [342, 393] on span "FSE (Client)" at bounding box center [328, 393] width 49 height 11
click at [351, 444] on input "text" at bounding box center [466, 441] width 349 height 23
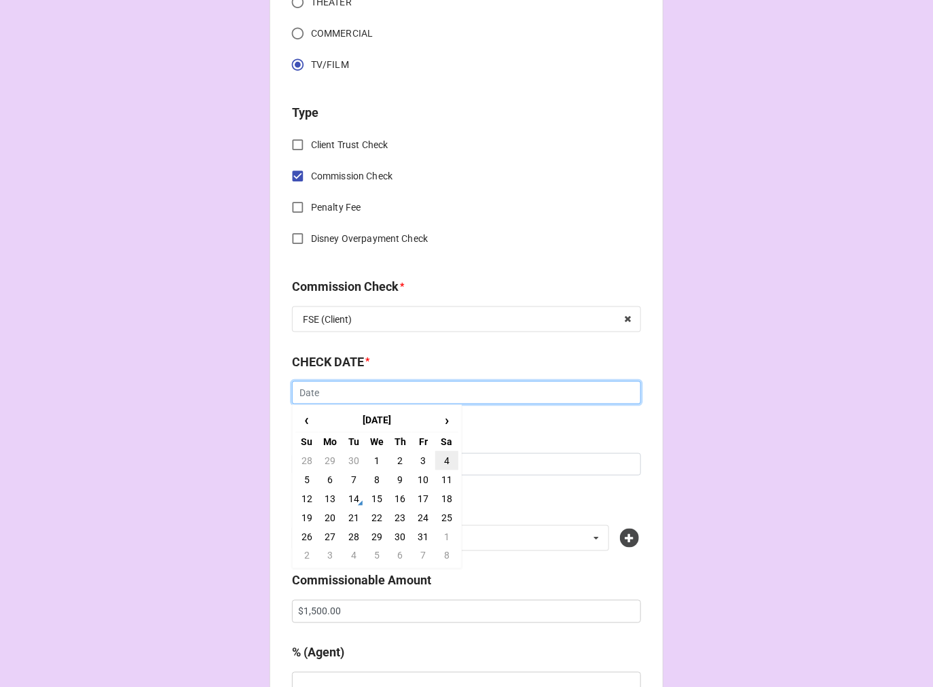
scroll to position [528, 0]
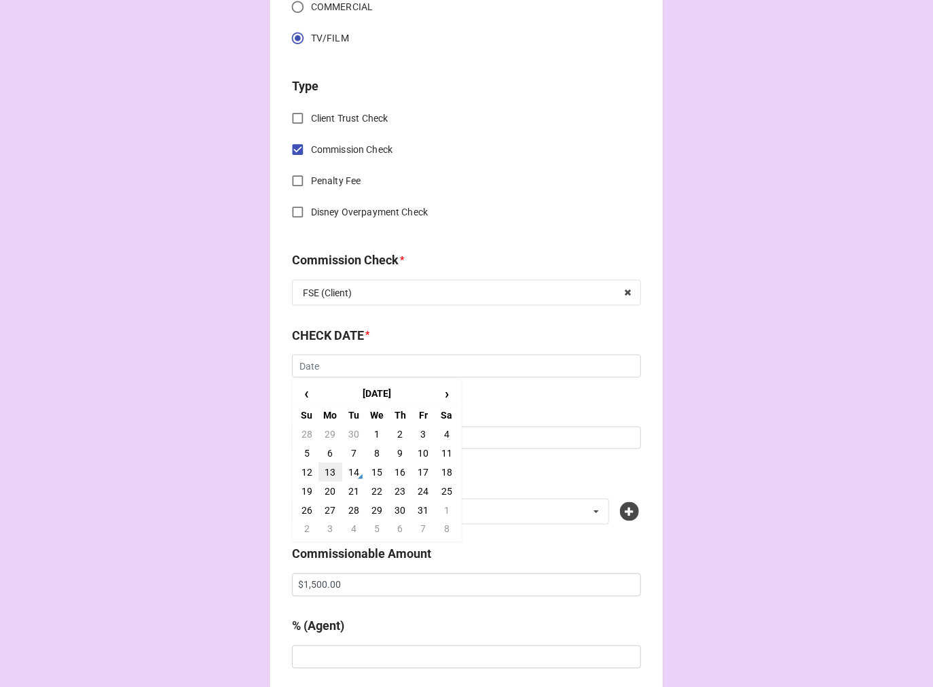
click at [329, 467] on td "13" at bounding box center [330, 472] width 23 height 19
type input "[DATE]"
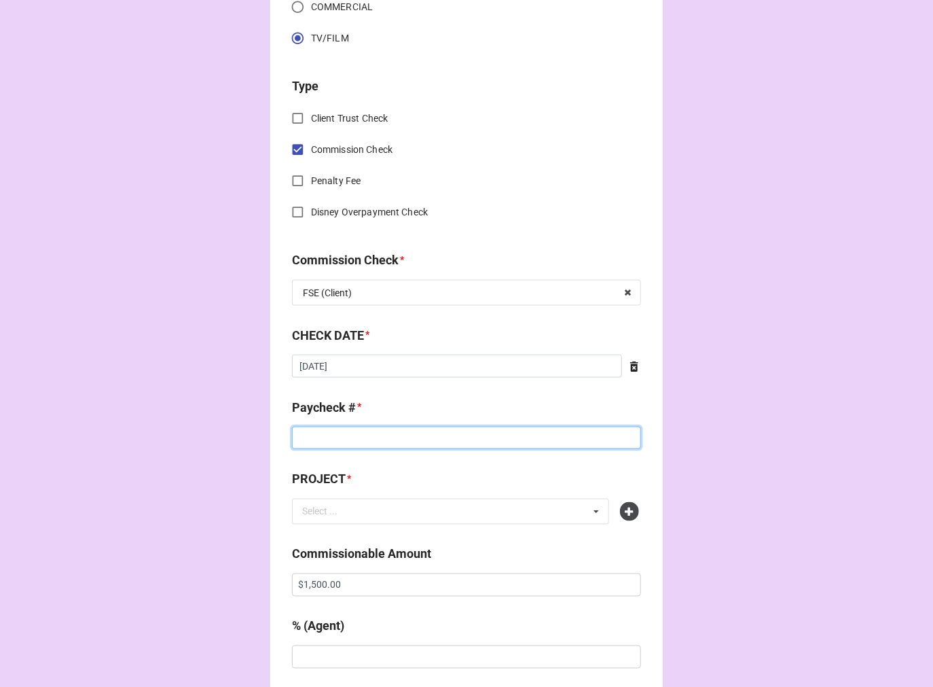
click at [322, 443] on input at bounding box center [466, 438] width 349 height 23
type input "ZELLE"
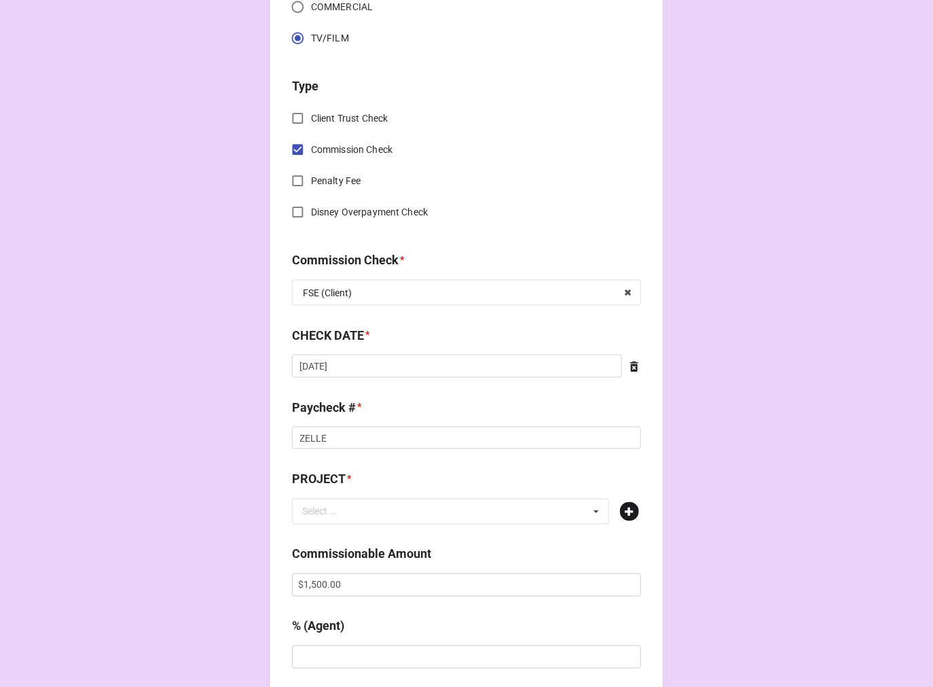
click at [626, 507] on icon at bounding box center [629, 511] width 19 height 19
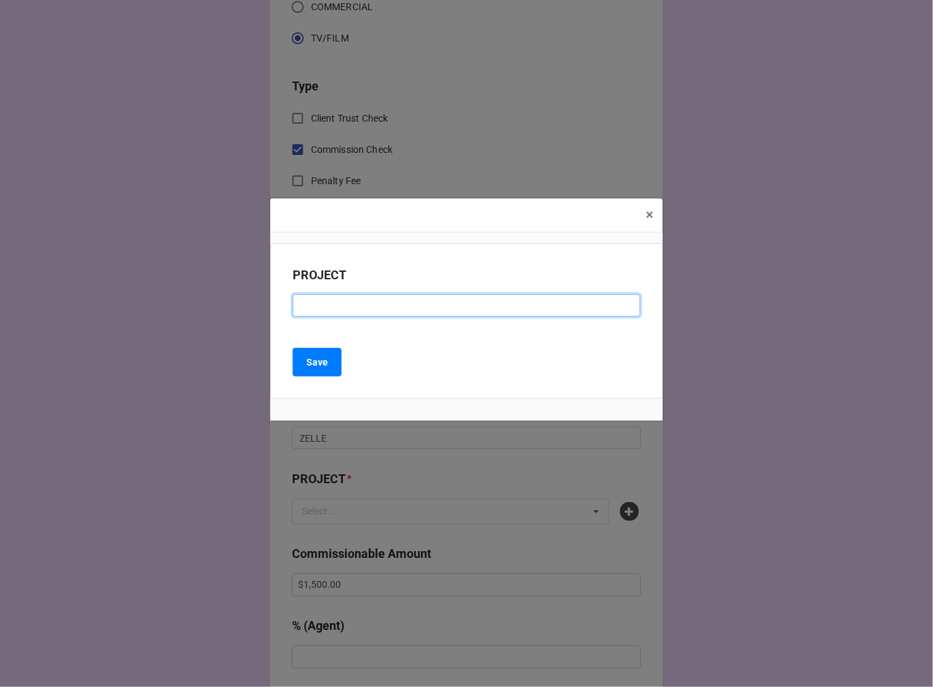
click at [334, 306] on input at bounding box center [467, 305] width 348 height 23
type input "SWEET WILD BRIDE OF MINE"
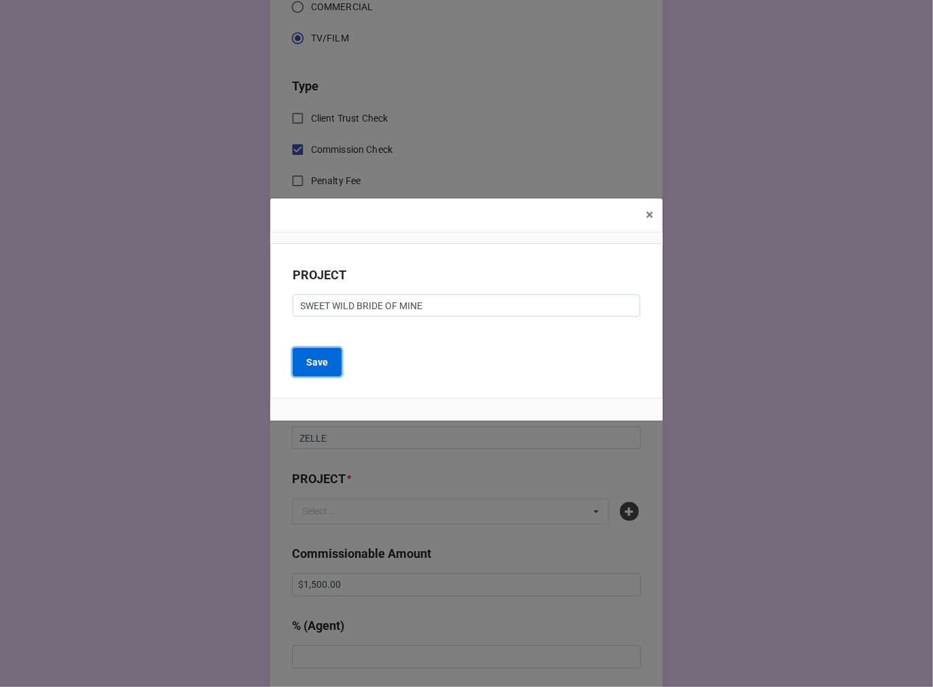
click at [300, 364] on button "Save" at bounding box center [317, 362] width 49 height 29
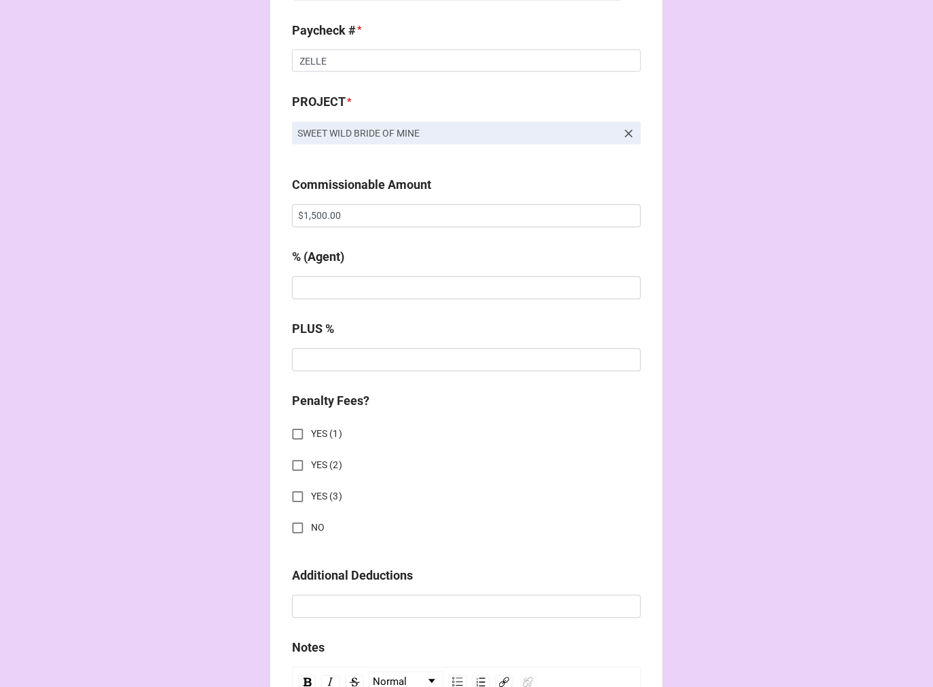
scroll to position [906, 0]
click at [320, 298] on input "text" at bounding box center [466, 287] width 349 height 23
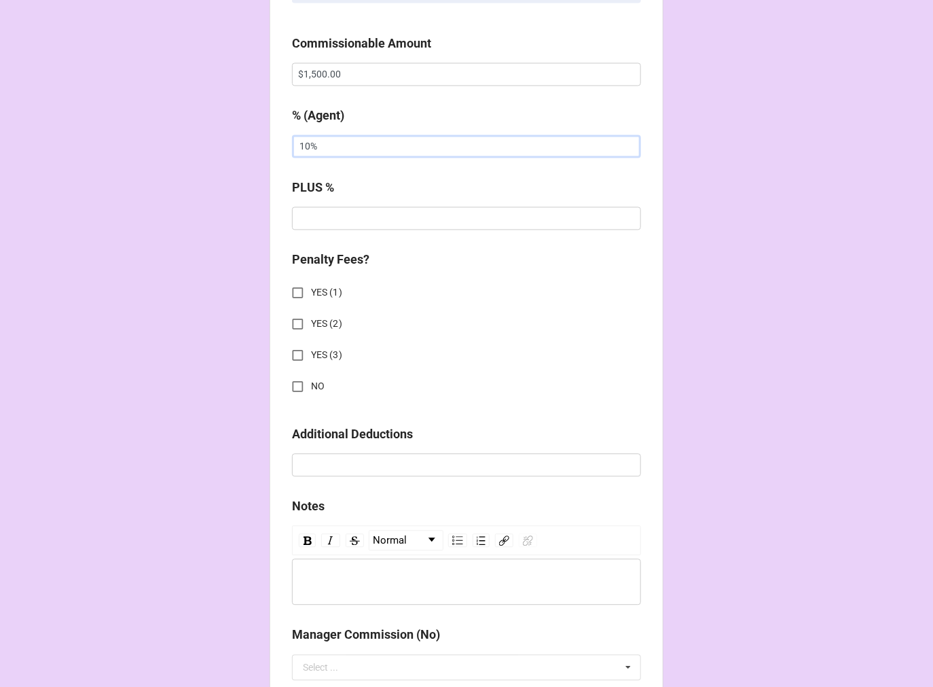
scroll to position [1207, 0]
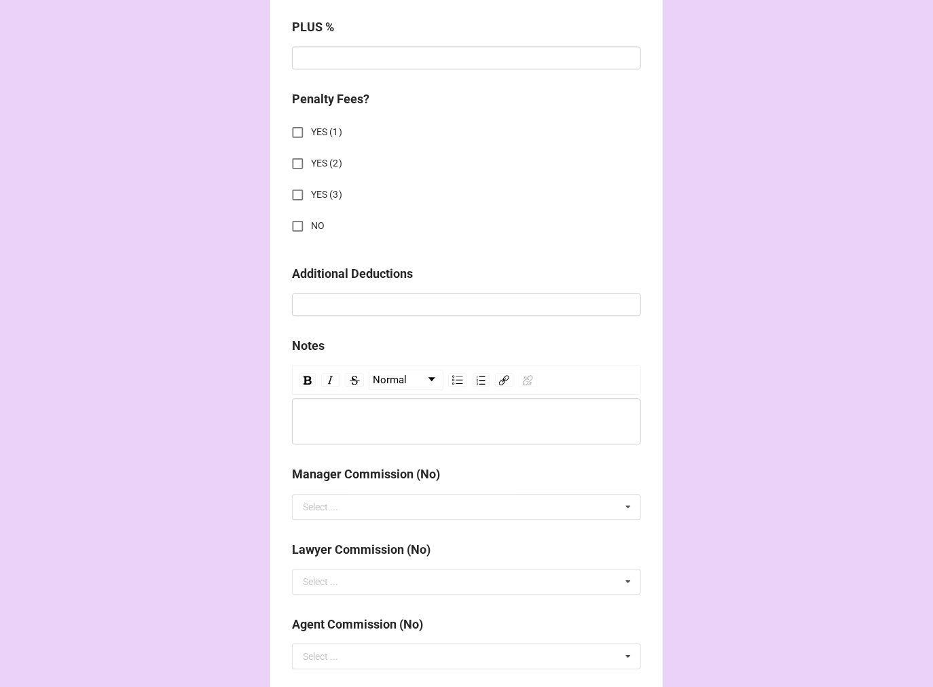
type input "10%"
click at [294, 228] on input "NO" at bounding box center [298, 226] width 26 height 26
checkbox input "true"
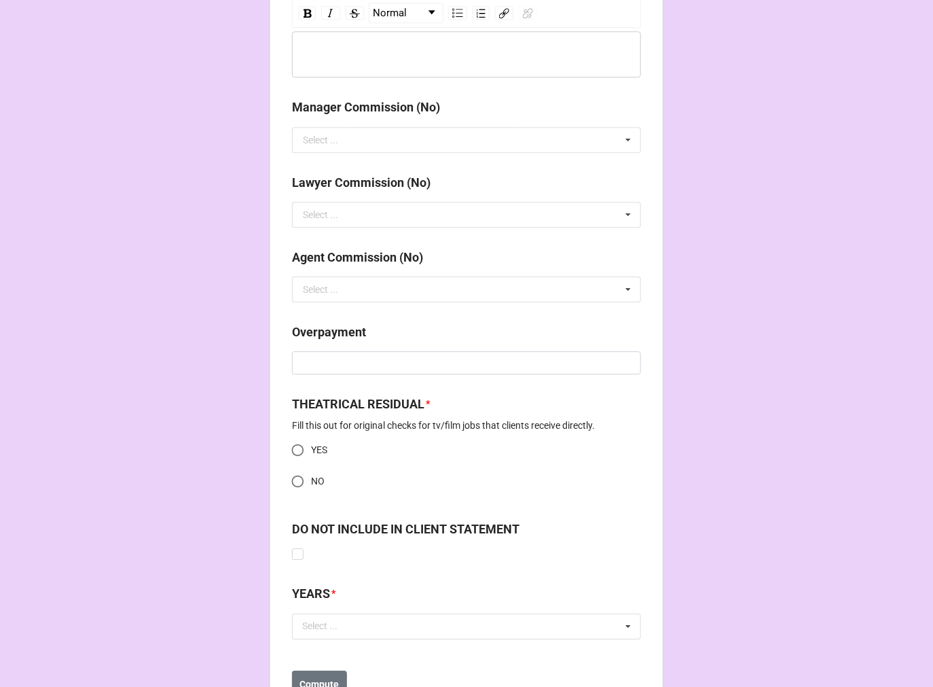
scroll to position [1630, 0]
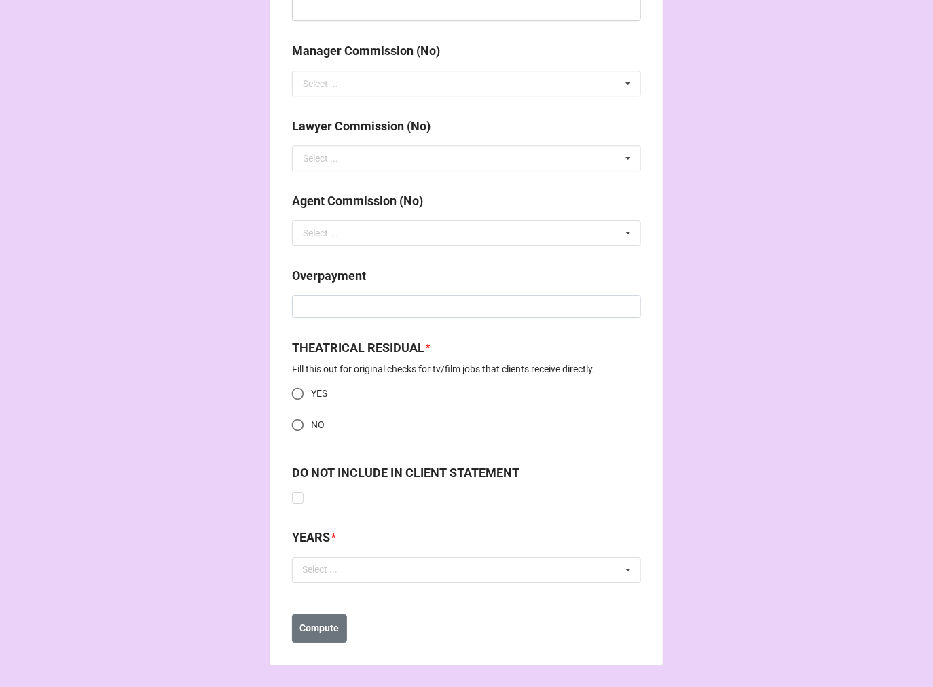
click at [298, 421] on input "NO" at bounding box center [298, 425] width 26 height 26
radio input "true"
click at [349, 573] on div "Select ..." at bounding box center [328, 570] width 58 height 16
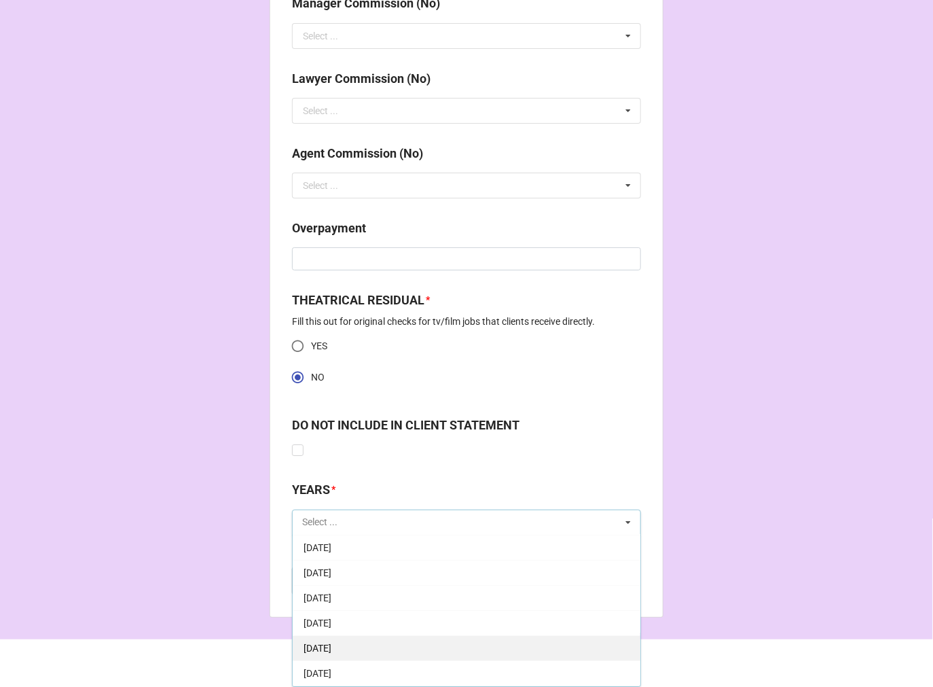
scroll to position [151, 0]
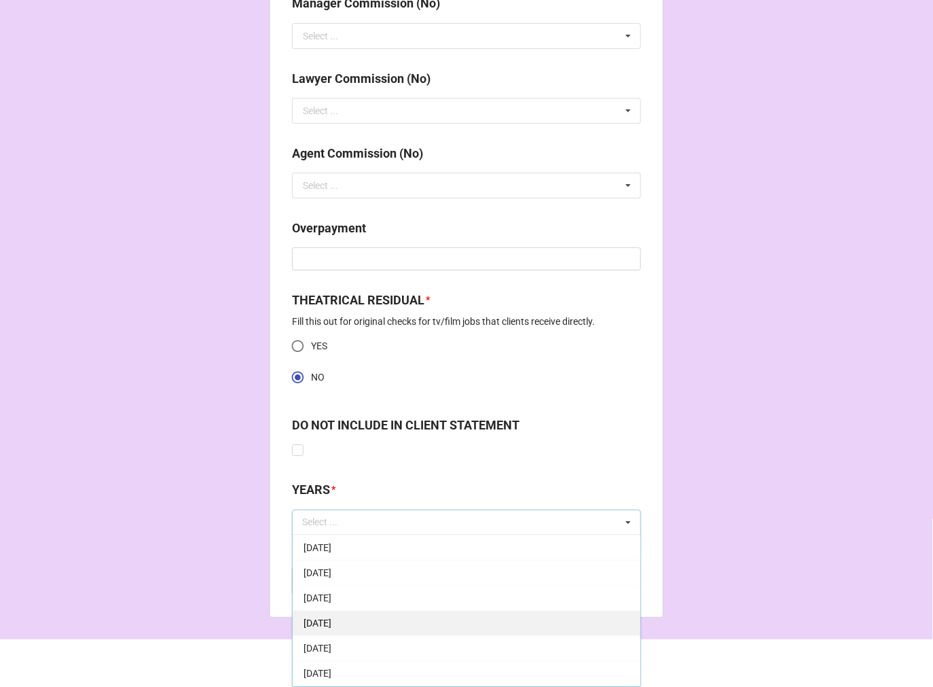
click at [332, 627] on span "[DATE]" at bounding box center [318, 623] width 28 height 11
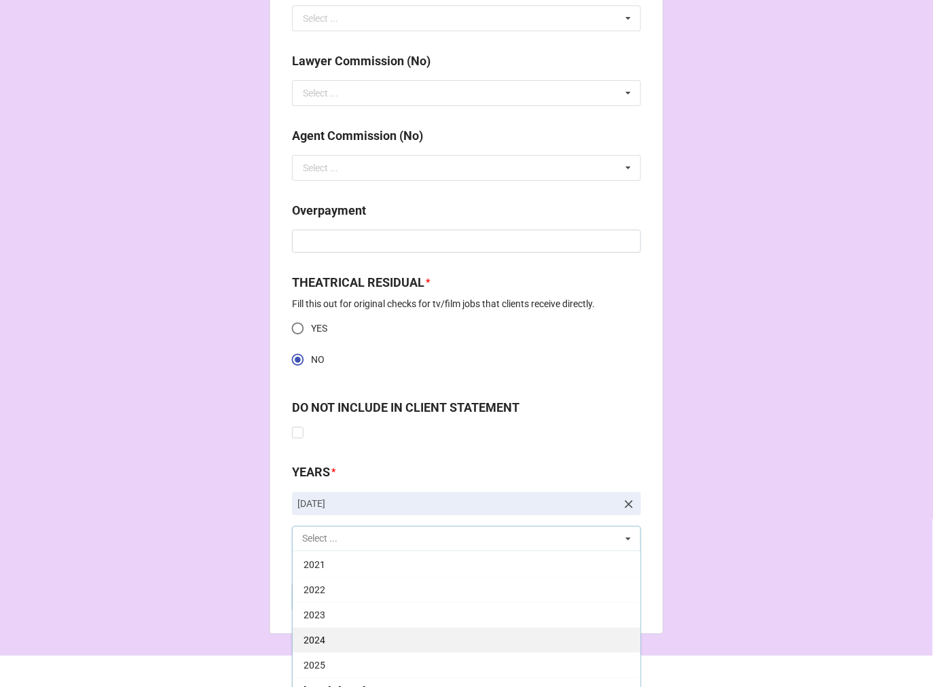
scroll to position [1712, 0]
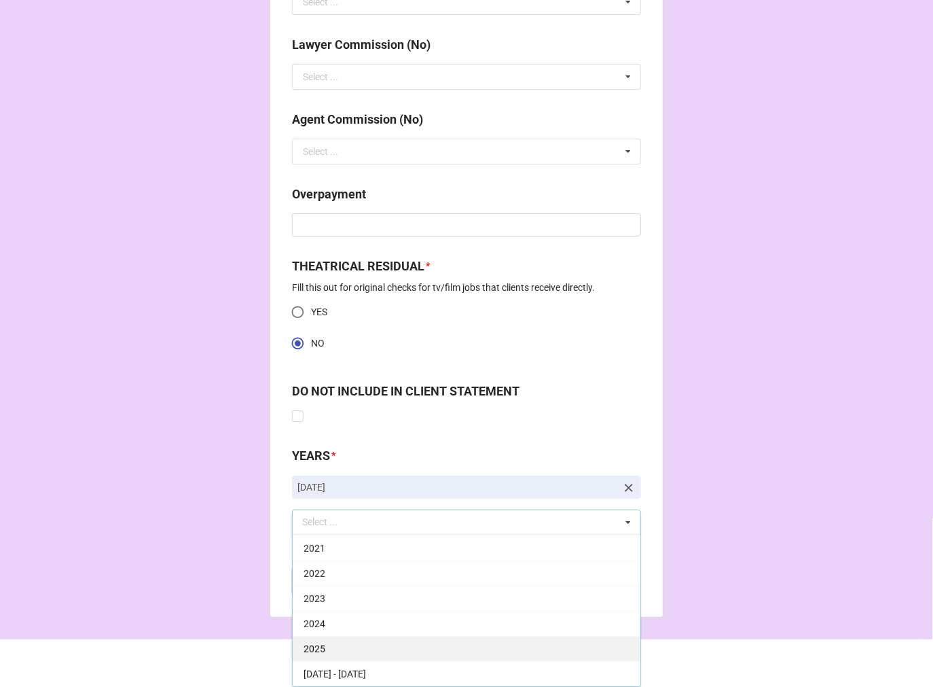
click at [351, 639] on div "2025" at bounding box center [467, 648] width 348 height 25
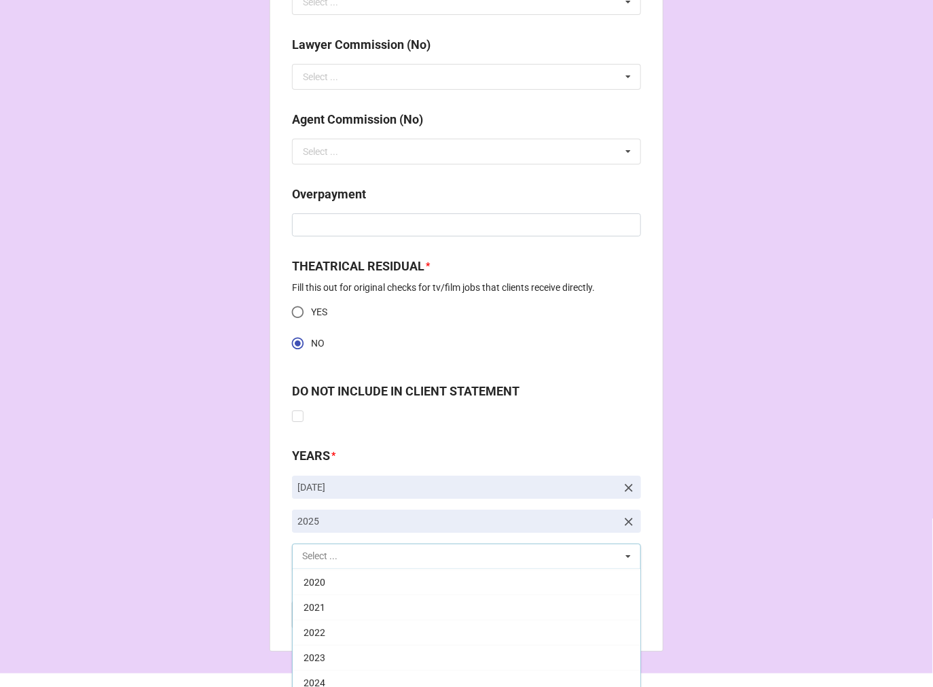
scroll to position [276, 0]
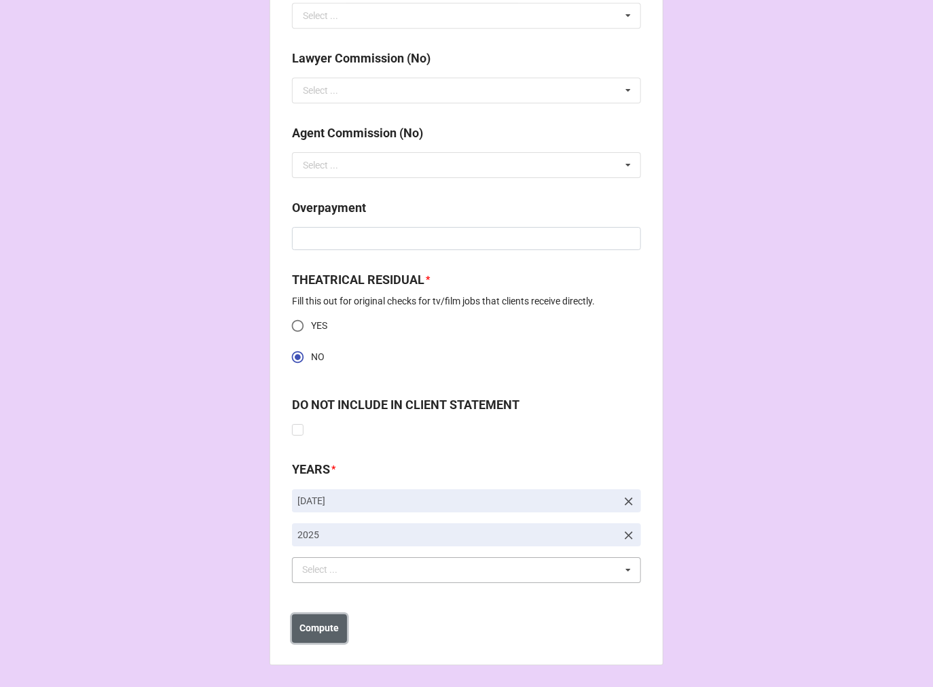
click at [310, 632] on b "Compute" at bounding box center [319, 628] width 39 height 14
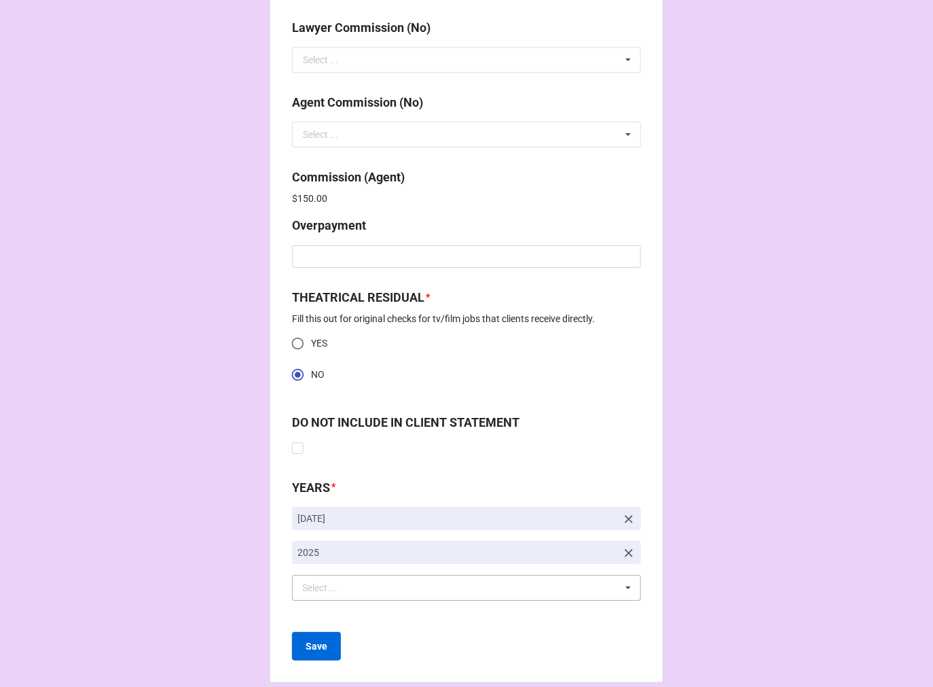
scroll to position [1747, 0]
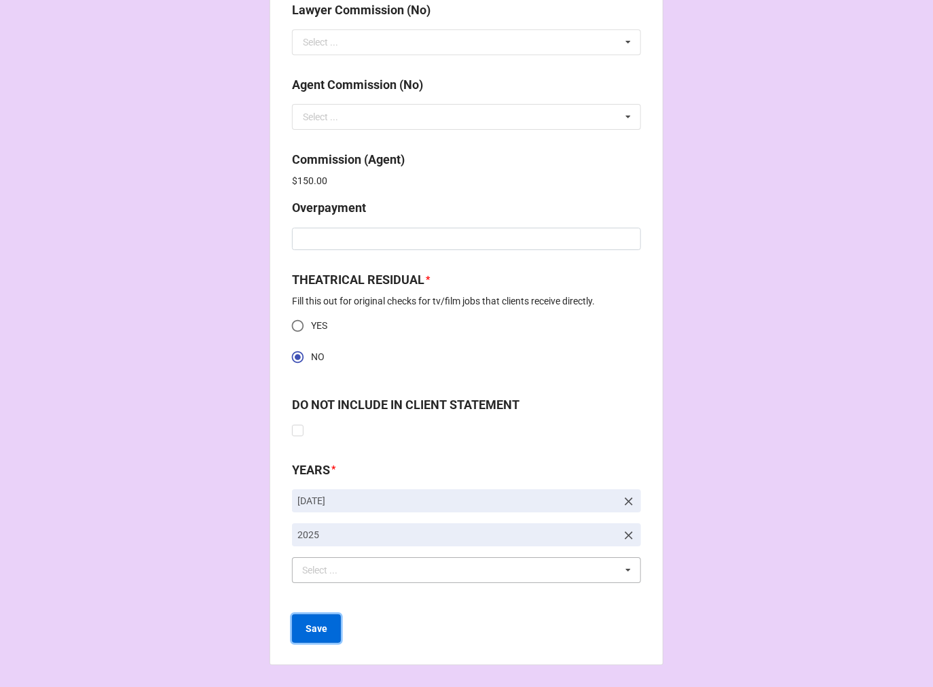
click at [310, 637] on button "Save" at bounding box center [316, 628] width 49 height 29
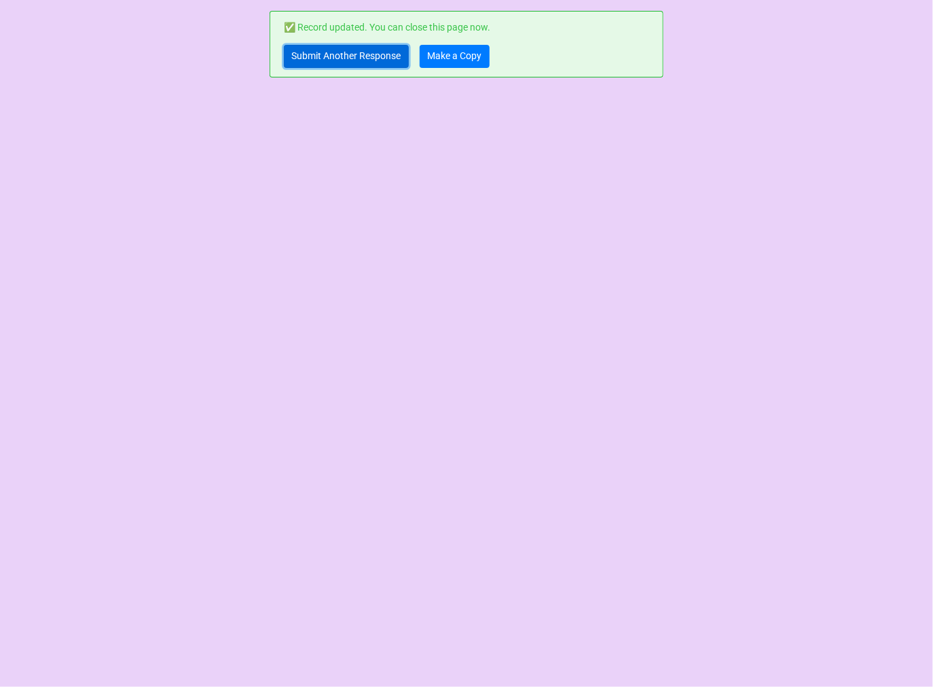
click at [314, 62] on link "Submit Another Response" at bounding box center [346, 56] width 125 height 23
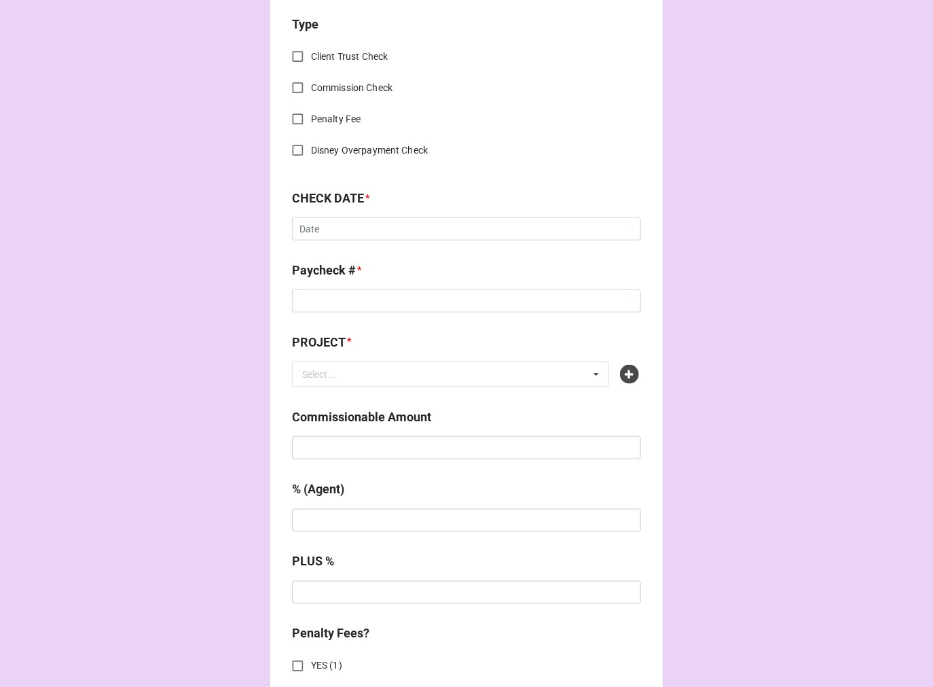
scroll to position [528, 0]
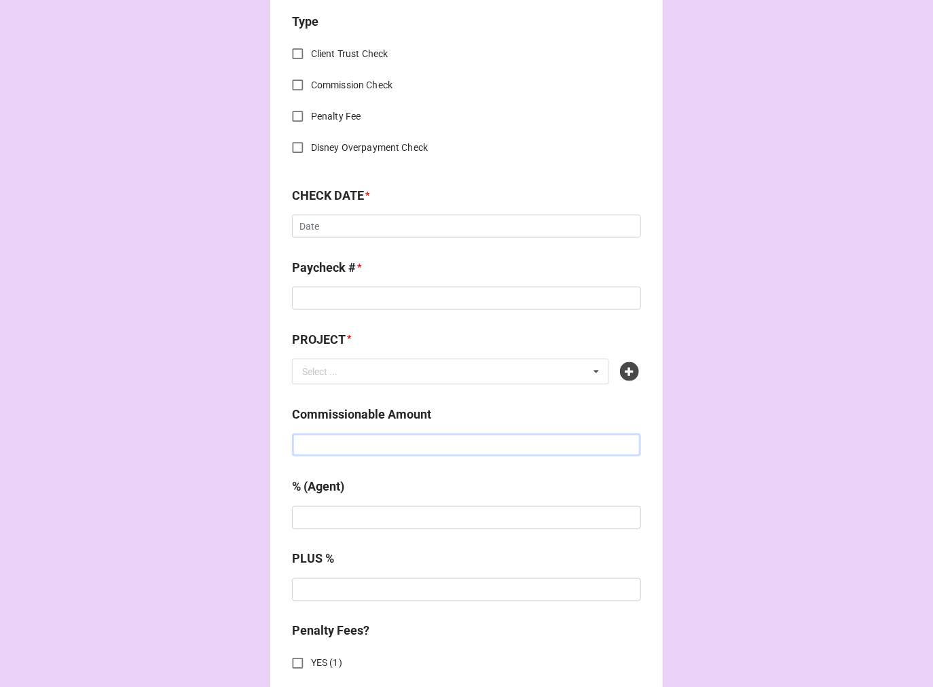
click at [338, 452] on input "text" at bounding box center [466, 444] width 349 height 23
paste input "$4,427.80"
type input "$4,427.80"
click at [627, 372] on icon at bounding box center [629, 371] width 19 height 19
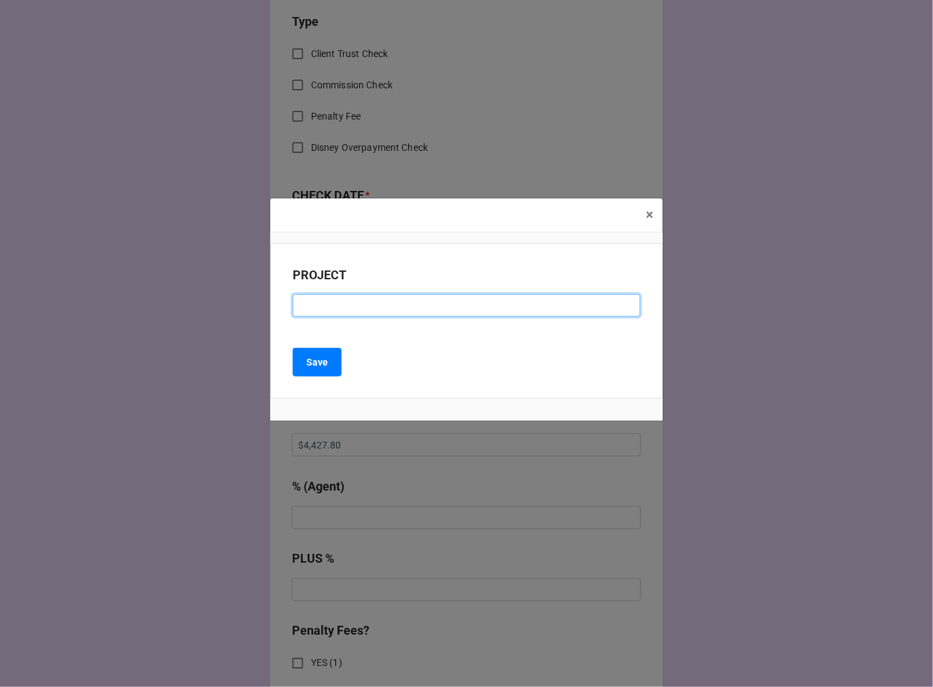
click at [401, 308] on input at bounding box center [467, 305] width 348 height 23
click at [338, 300] on input at bounding box center [467, 305] width 348 height 23
type input "r"
type input "[PERSON_NAME] AND [PERSON_NAME] (THE [GEOGRAPHIC_DATA][US_STATE])"
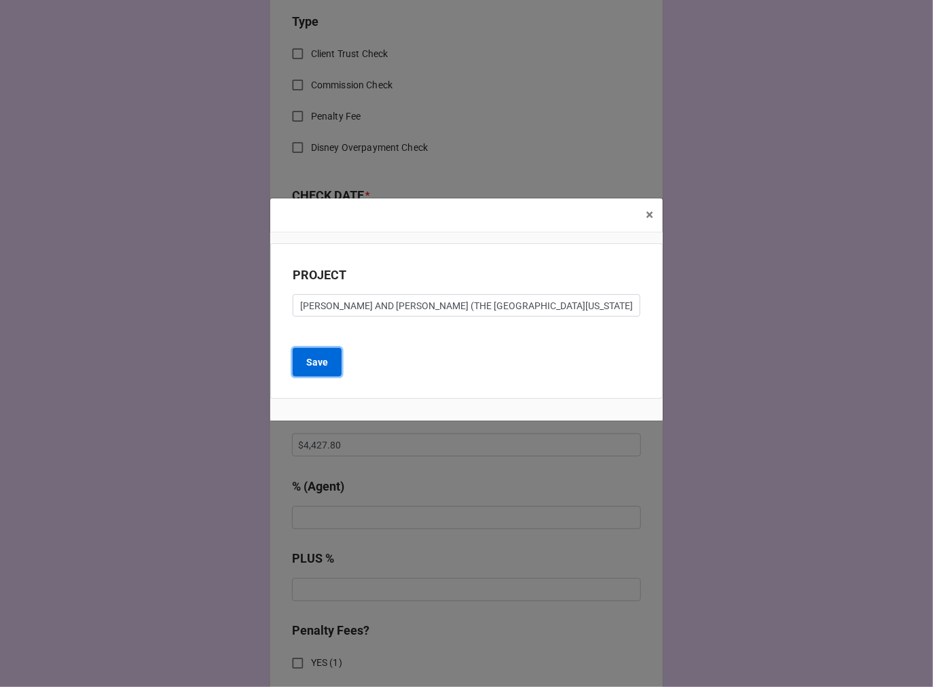
click at [310, 363] on b "Save" at bounding box center [317, 362] width 22 height 14
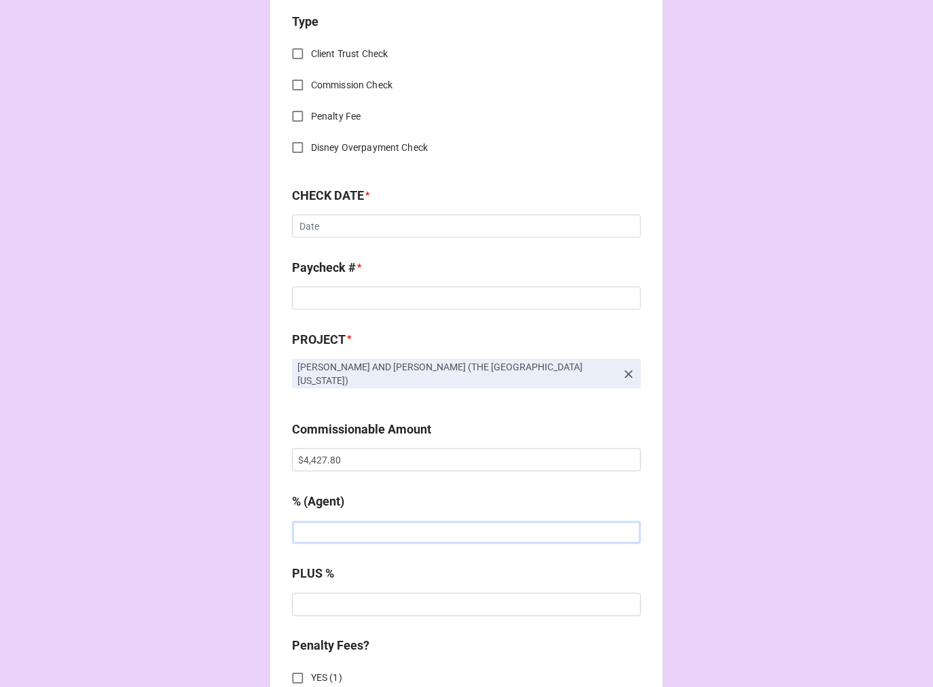
click at [368, 524] on input "text" at bounding box center [466, 532] width 349 height 23
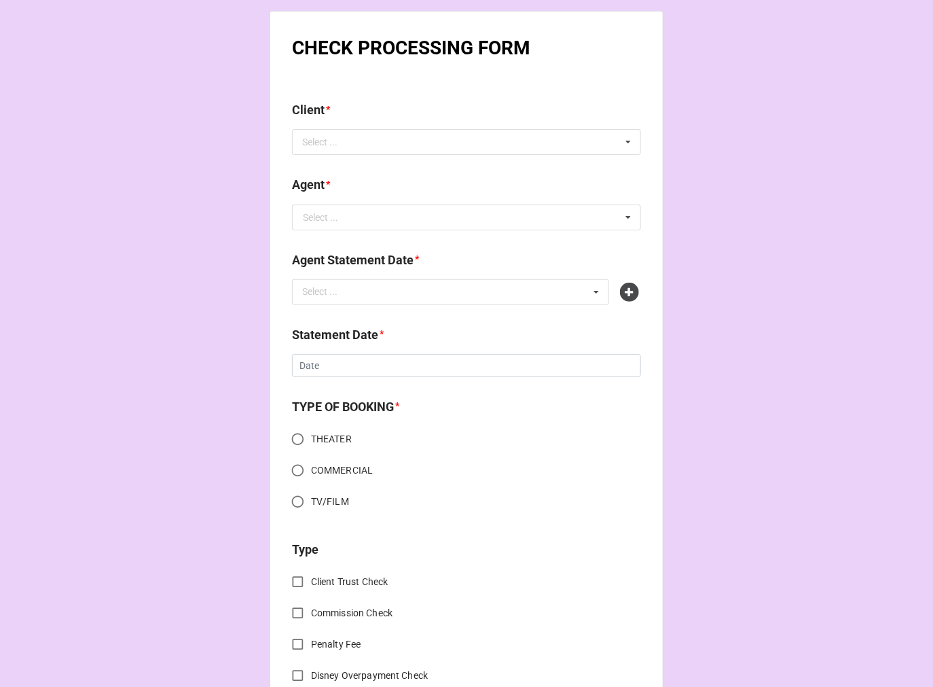
scroll to position [603, 0]
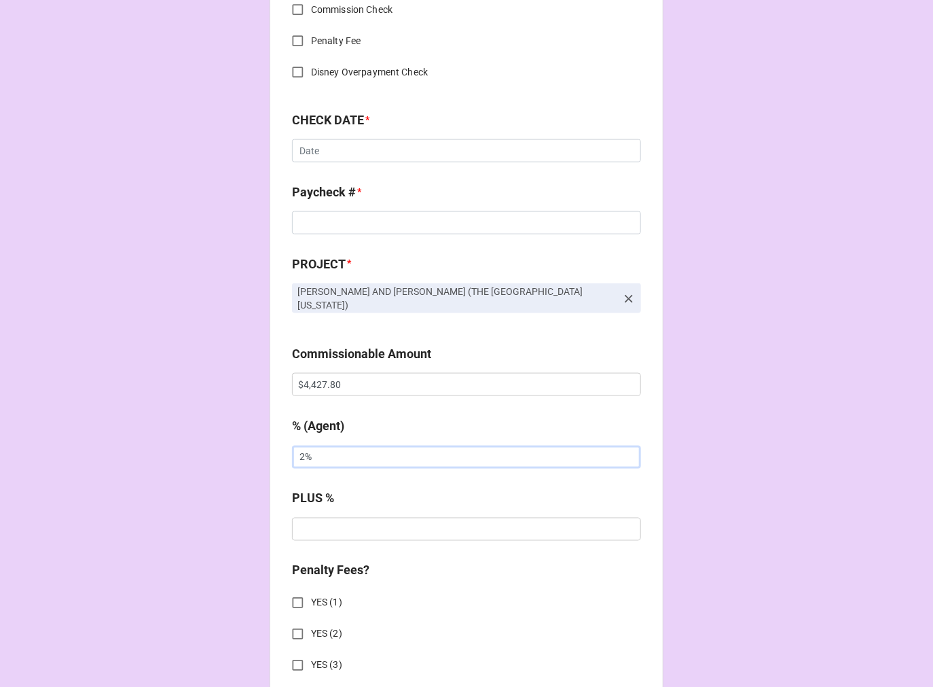
drag, startPoint x: 325, startPoint y: 454, endPoint x: 146, endPoint y: 435, distance: 179.7
click at [155, 436] on div "CHECK PROCESSING FORM Client * Select ... No results found. Agent * Select ... …" at bounding box center [466, 390] width 933 height 1987
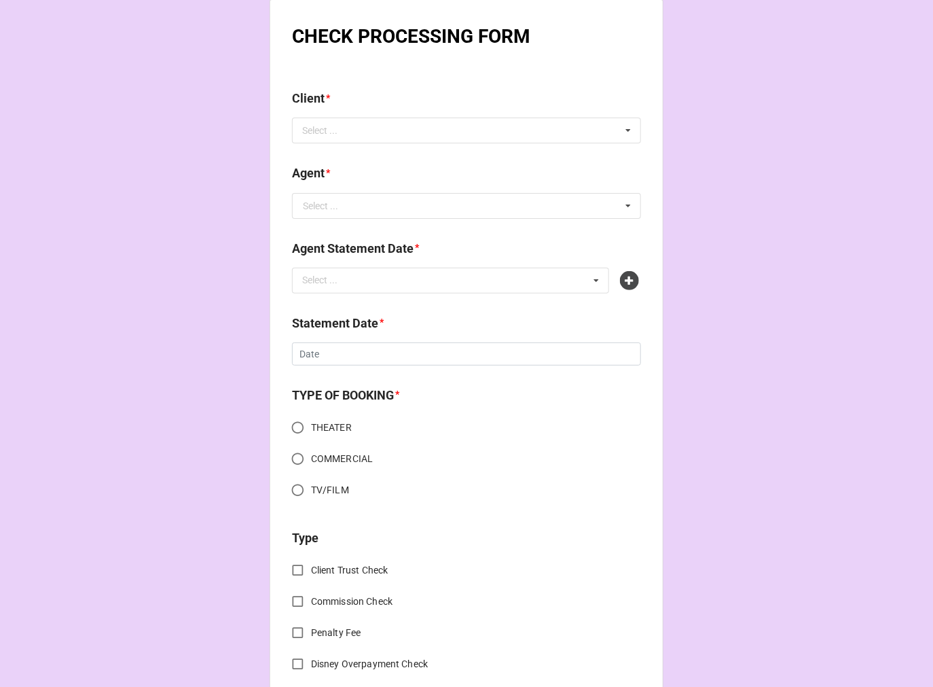
scroll to position [0, 0]
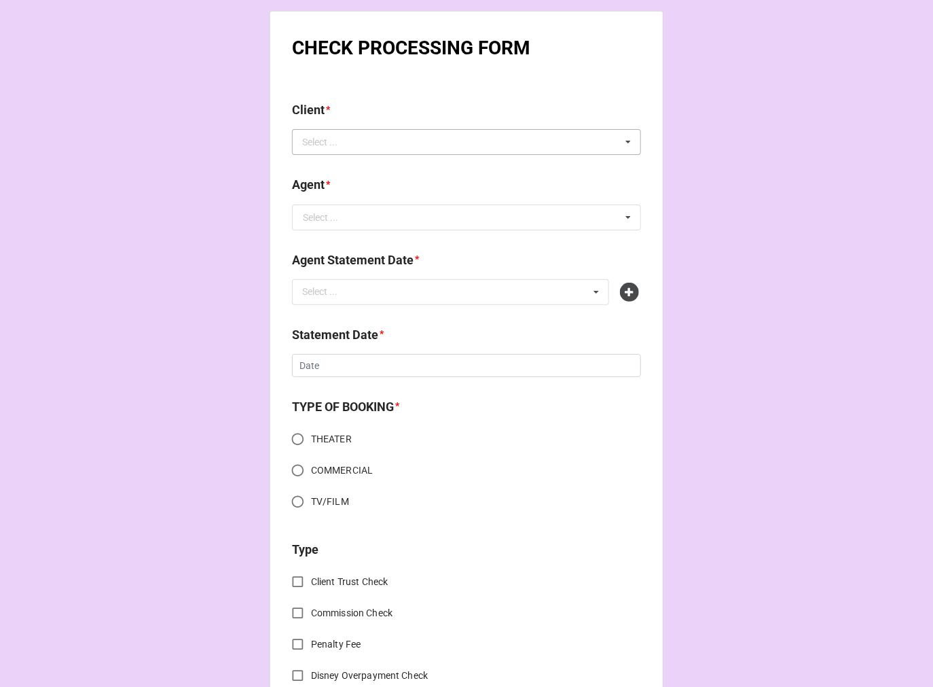
type input "5%"
click at [309, 143] on div "Select ..." at bounding box center [328, 143] width 58 height 16
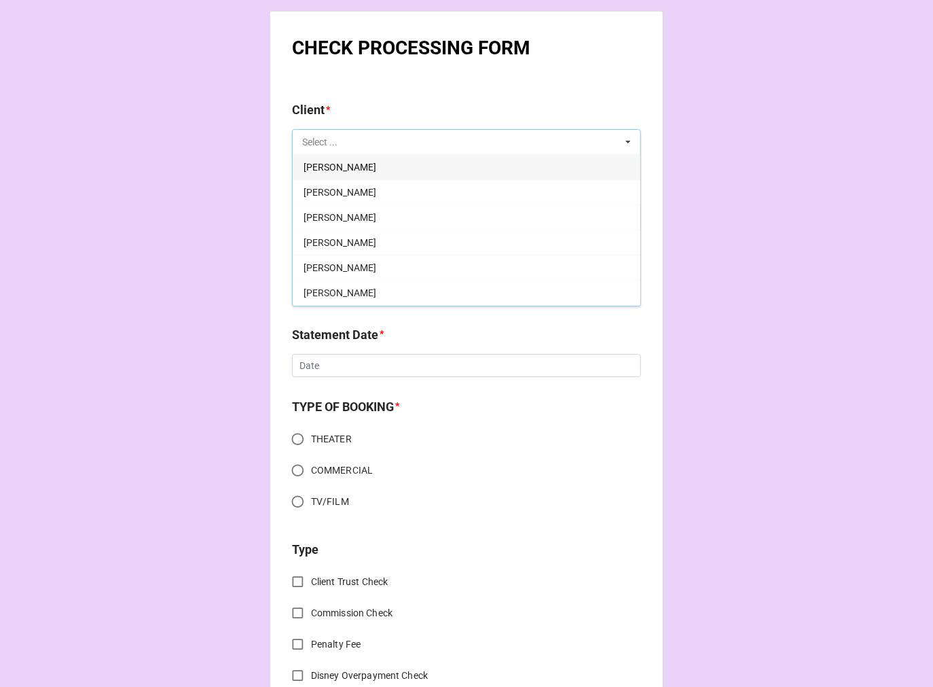
type input "J"
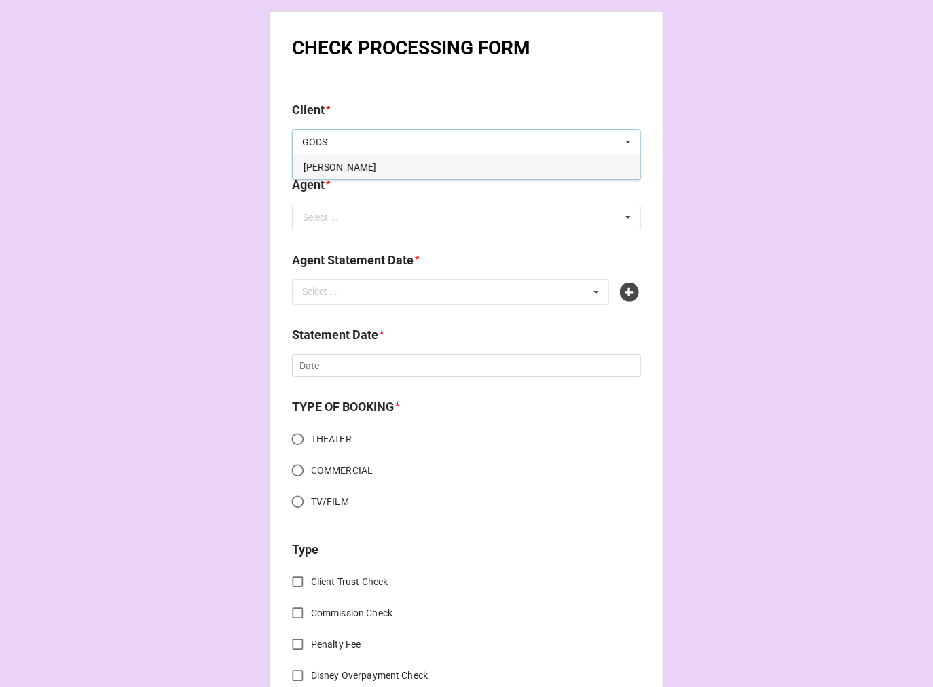
type input "GODS"
click at [357, 162] on span "[PERSON_NAME]" at bounding box center [340, 167] width 73 height 11
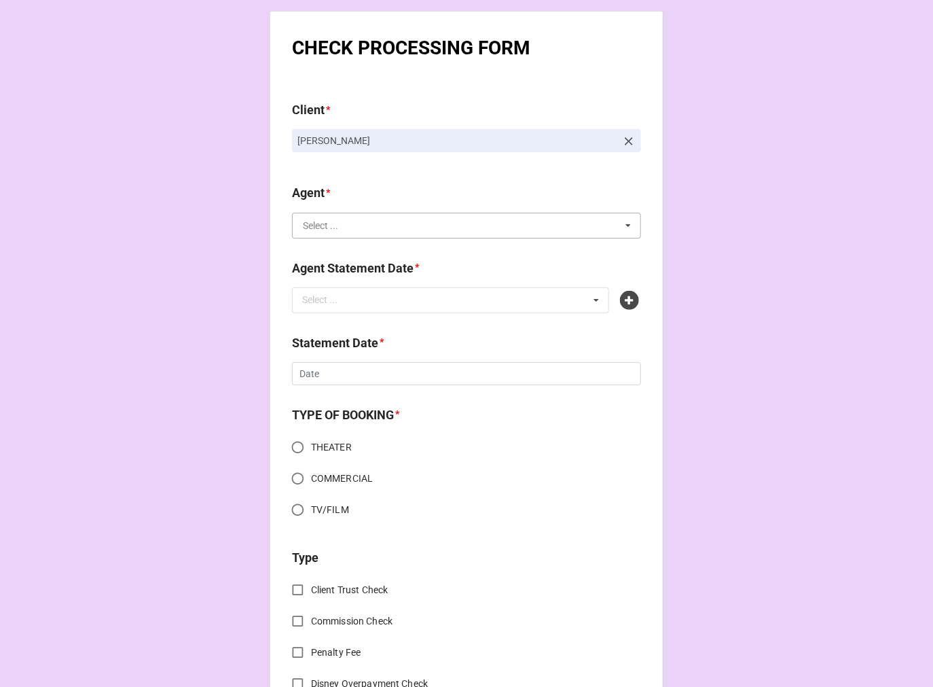
click at [347, 230] on input "text" at bounding box center [467, 225] width 348 height 24
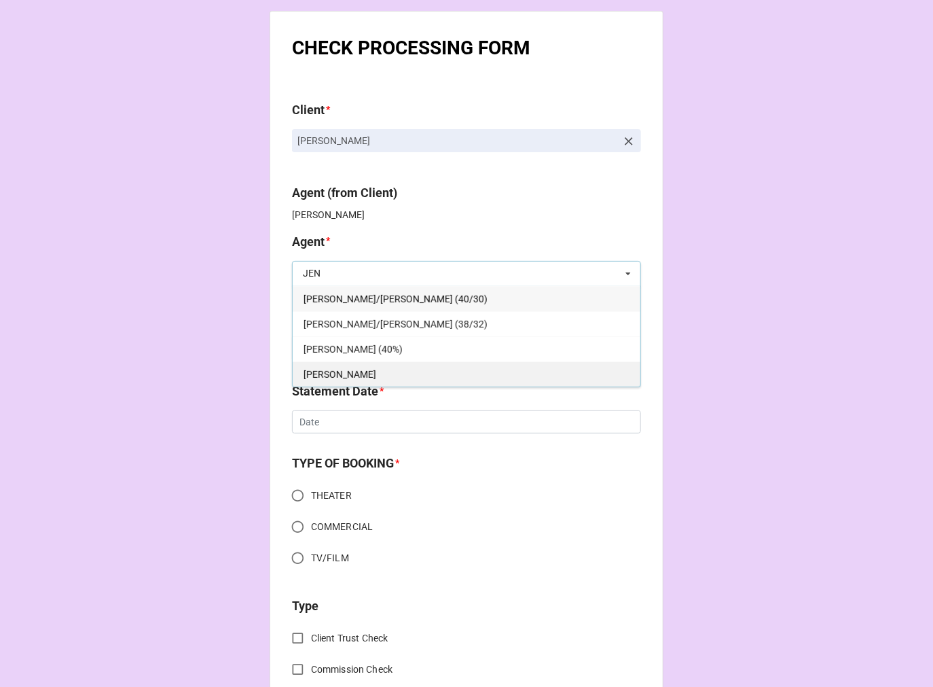
type input "JEN"
click at [332, 368] on div "[PERSON_NAME]" at bounding box center [467, 373] width 348 height 25
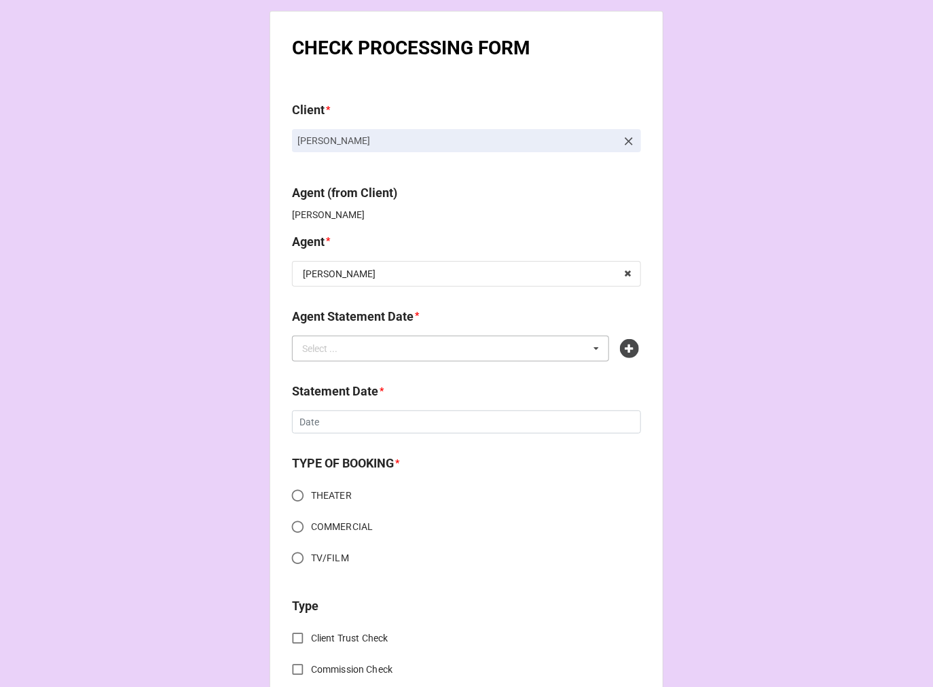
click at [342, 354] on div "Select ..." at bounding box center [328, 348] width 58 height 16
click at [358, 370] on span "[DATE] (JEN)" at bounding box center [331, 373] width 54 height 11
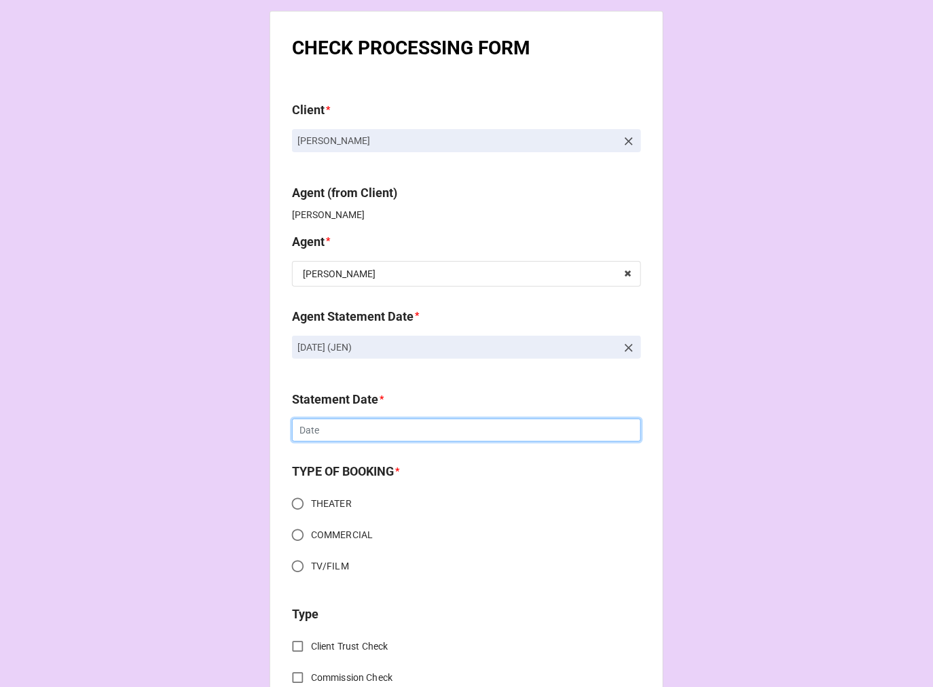
click at [376, 420] on input "text" at bounding box center [466, 429] width 349 height 23
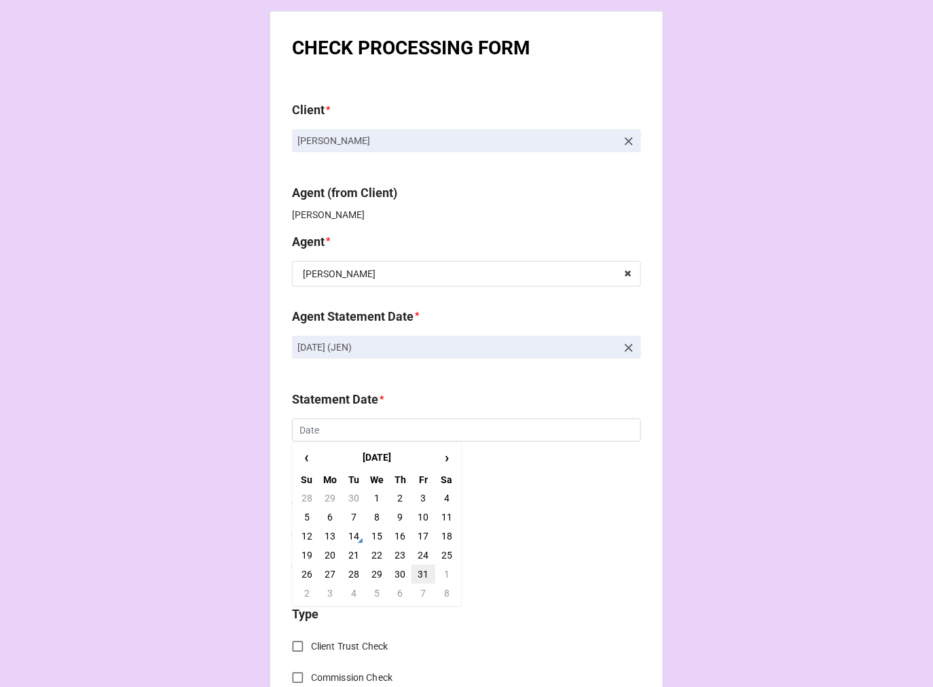
click at [421, 573] on td "31" at bounding box center [423, 574] width 23 height 19
type input "[DATE]"
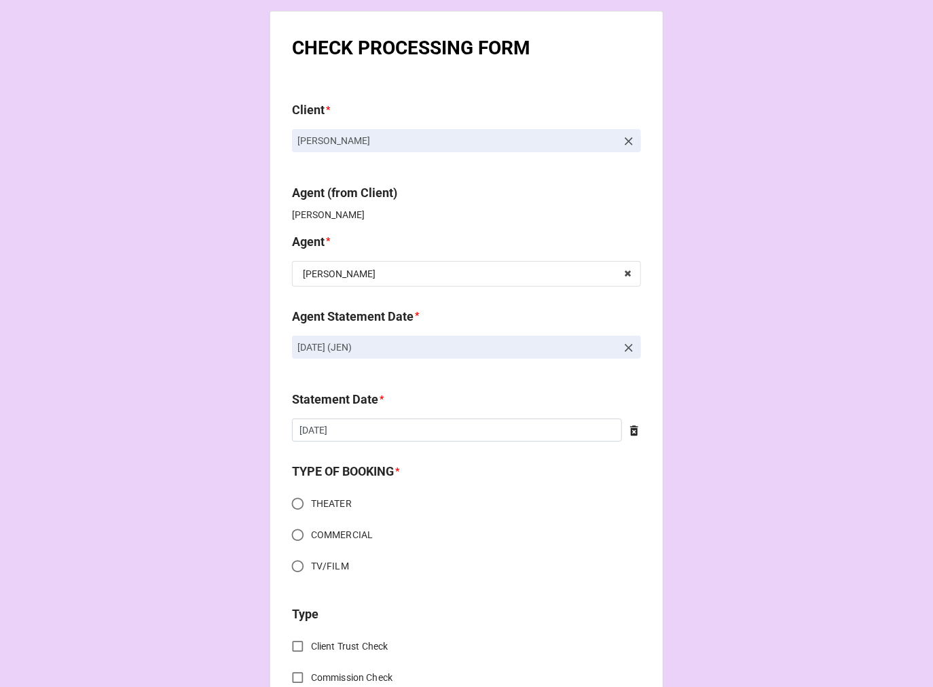
click at [293, 506] on input "THEATER" at bounding box center [298, 503] width 26 height 26
radio input "true"
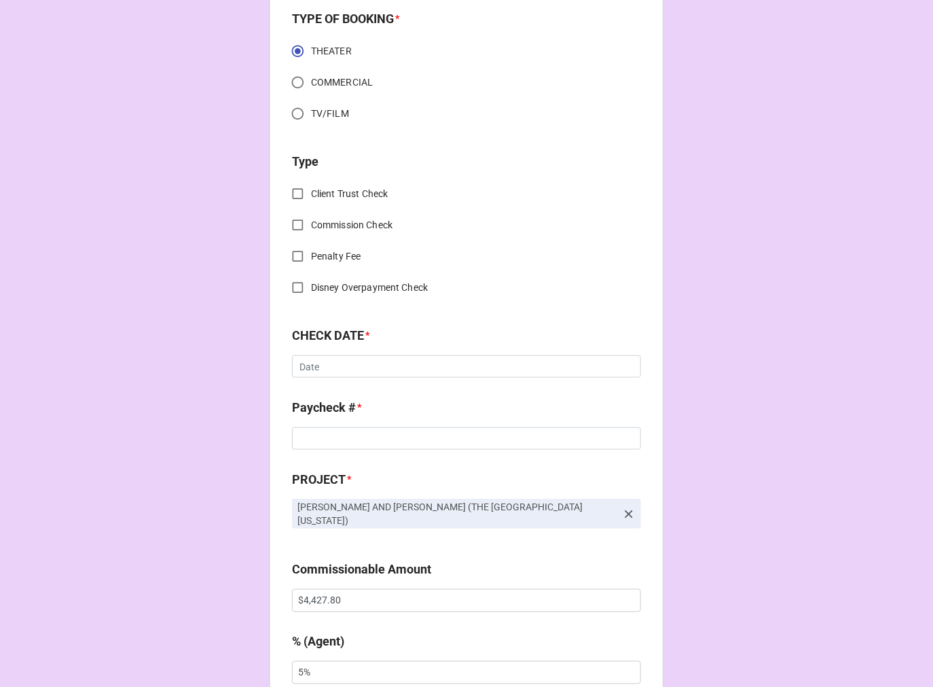
click at [296, 225] on input "Commission Check" at bounding box center [298, 225] width 26 height 26
checkbox input "true"
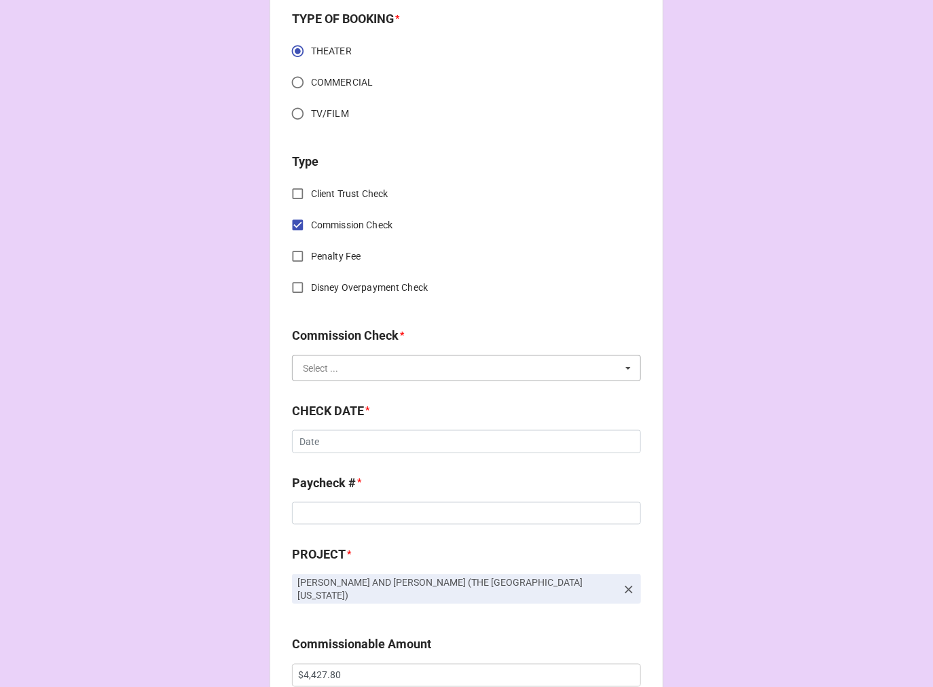
click at [347, 374] on input "text" at bounding box center [467, 368] width 348 height 24
click at [340, 393] on span "FSE (Client)" at bounding box center [328, 393] width 49 height 11
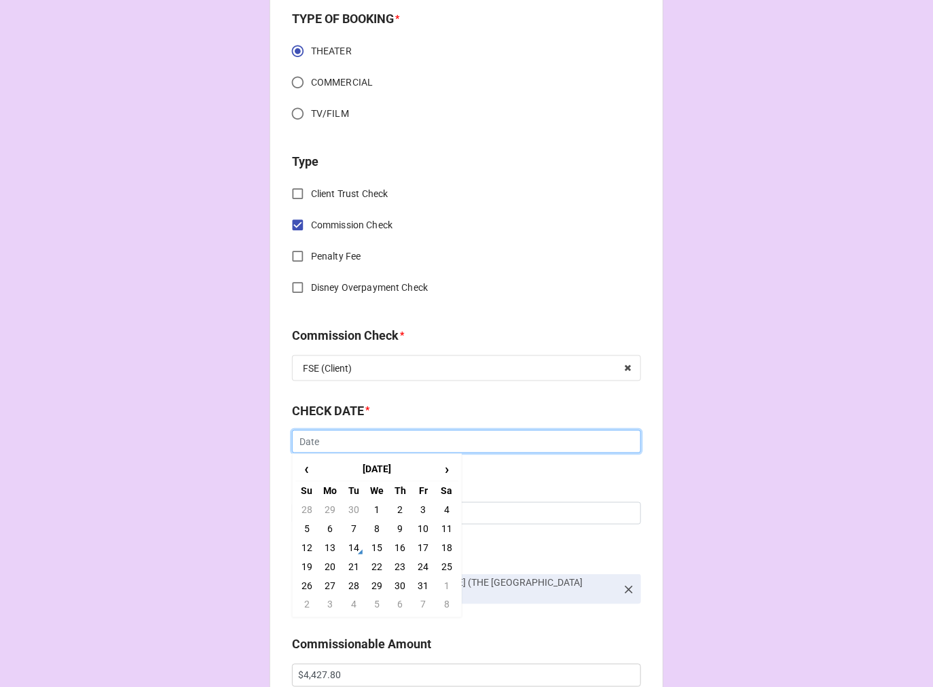
click at [337, 440] on input "text" at bounding box center [466, 441] width 349 height 23
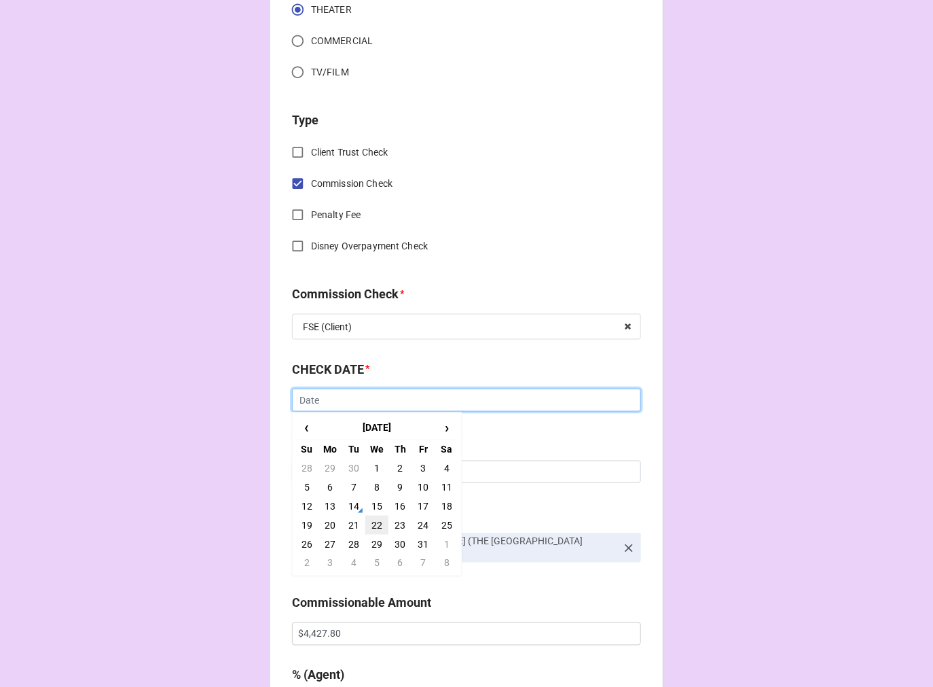
scroll to position [528, 0]
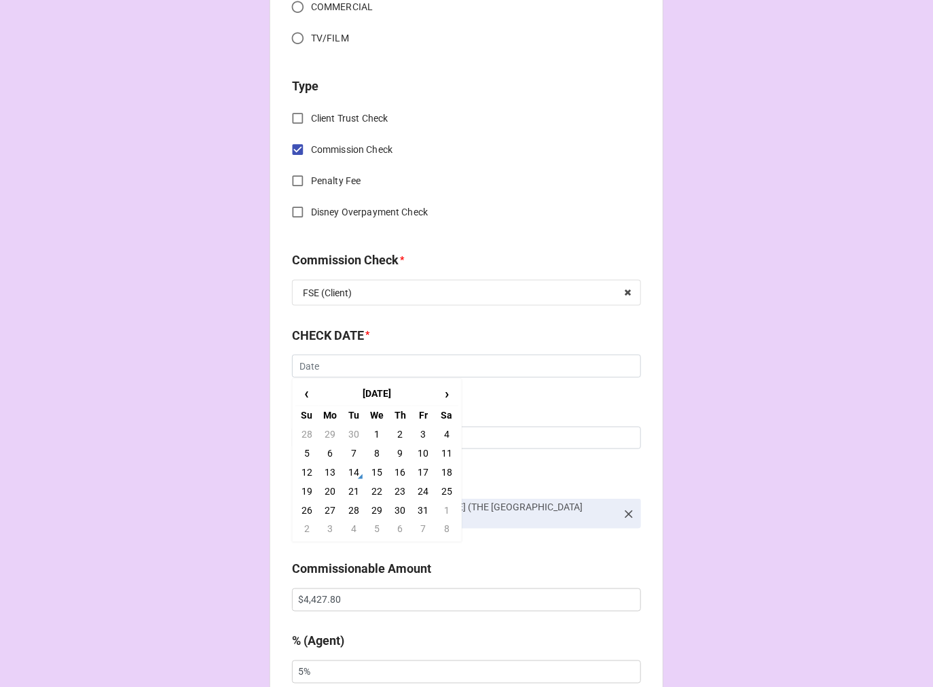
click at [330, 467] on td "13" at bounding box center [330, 472] width 23 height 19
type input "[DATE]"
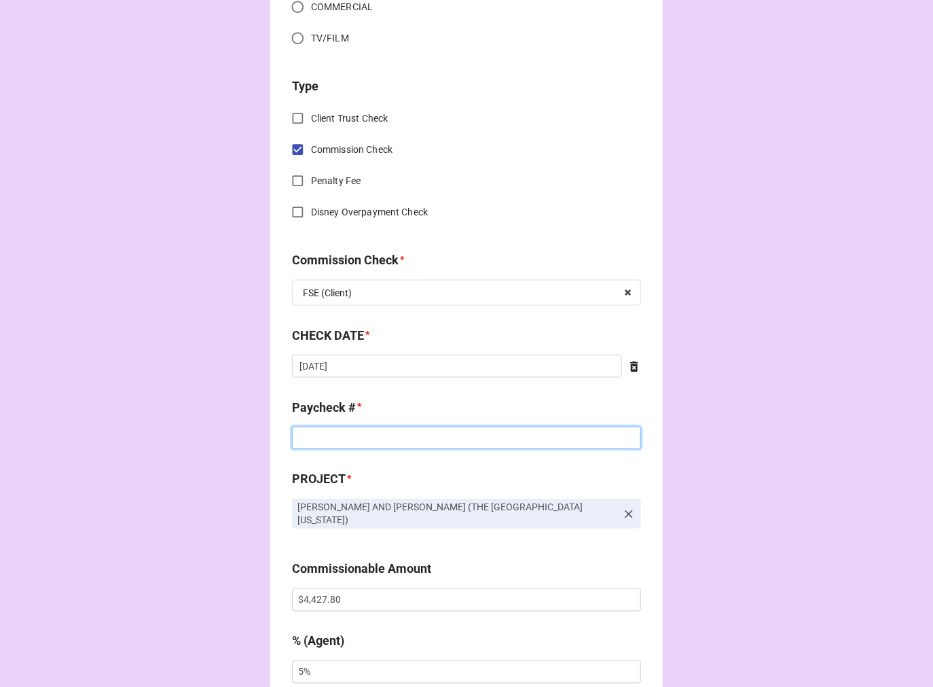
click at [359, 439] on input at bounding box center [466, 438] width 349 height 23
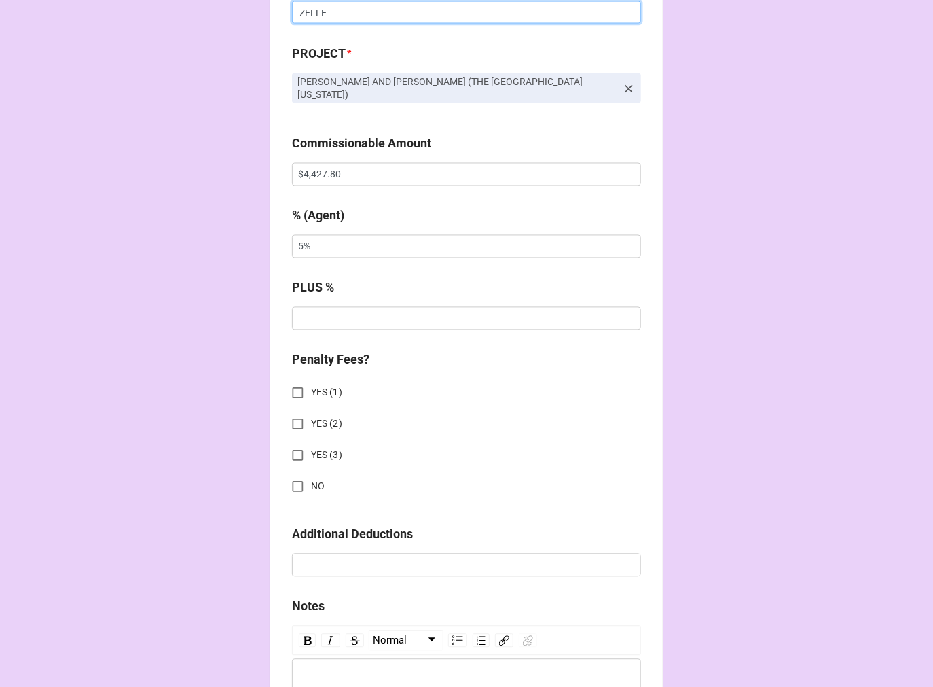
scroll to position [981, 0]
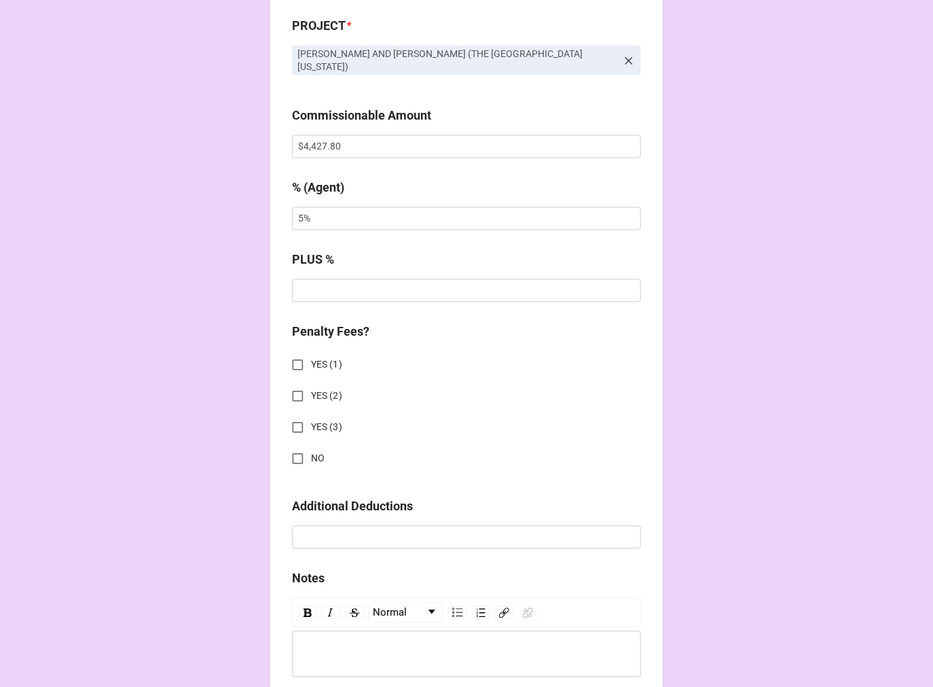
type input "ZELLE"
drag, startPoint x: 293, startPoint y: 453, endPoint x: 359, endPoint y: 438, distance: 66.9
click at [293, 452] on input "NO" at bounding box center [298, 459] width 26 height 26
checkbox input "true"
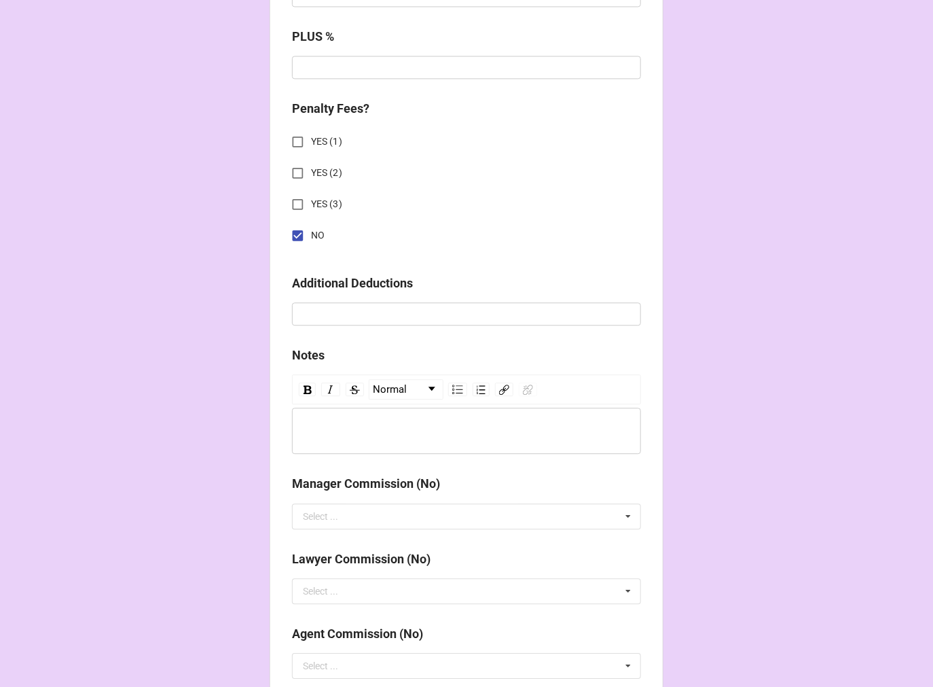
scroll to position [1505, 0]
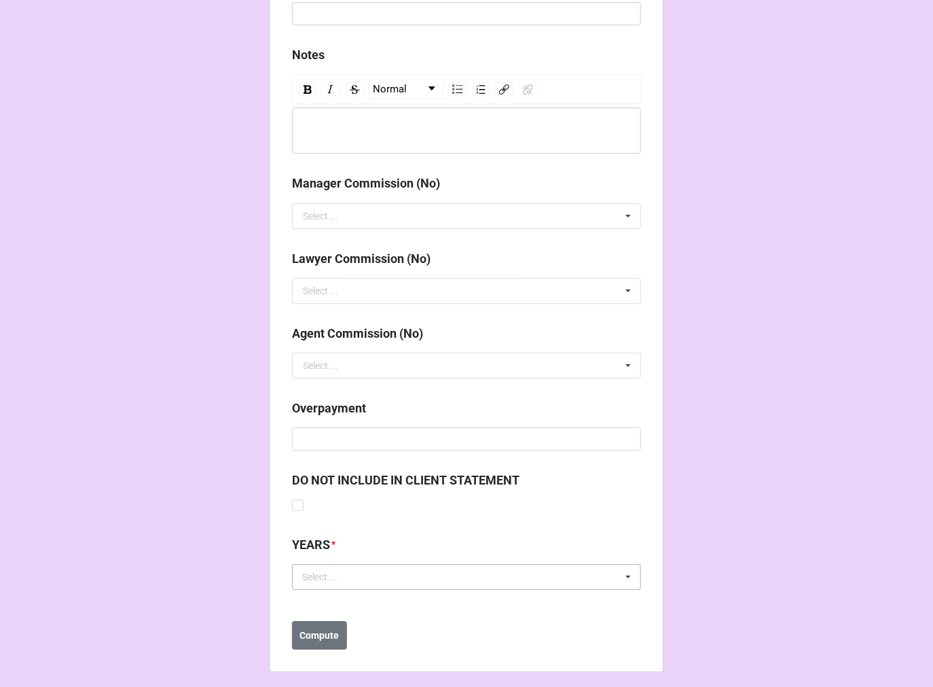
click at [384, 566] on div "Select ... No results found." at bounding box center [466, 577] width 349 height 26
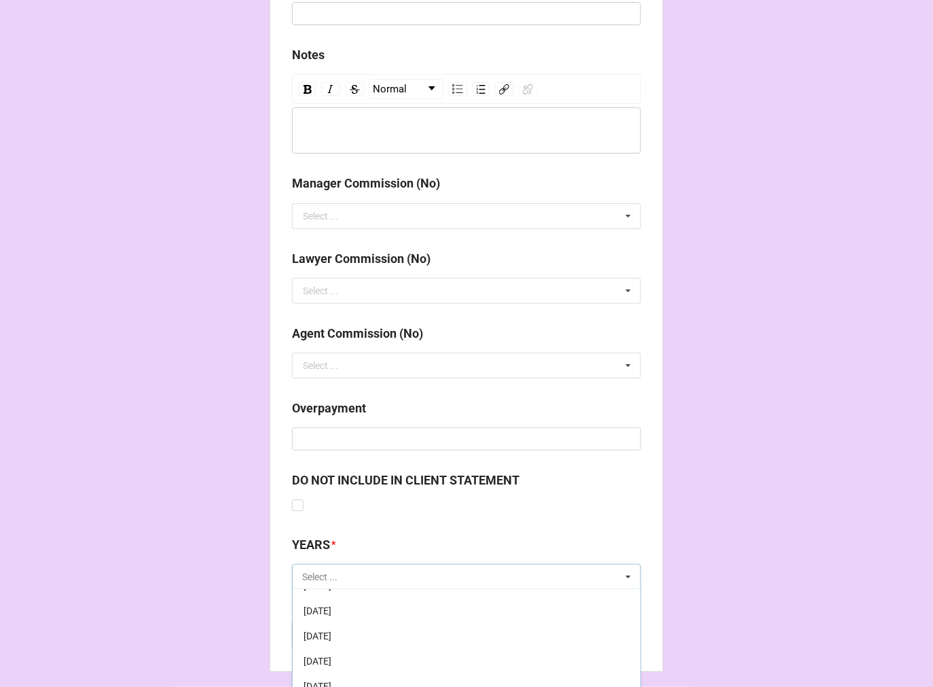
scroll to position [151, 0]
click at [332, 672] on span "[DATE]" at bounding box center [318, 677] width 28 height 11
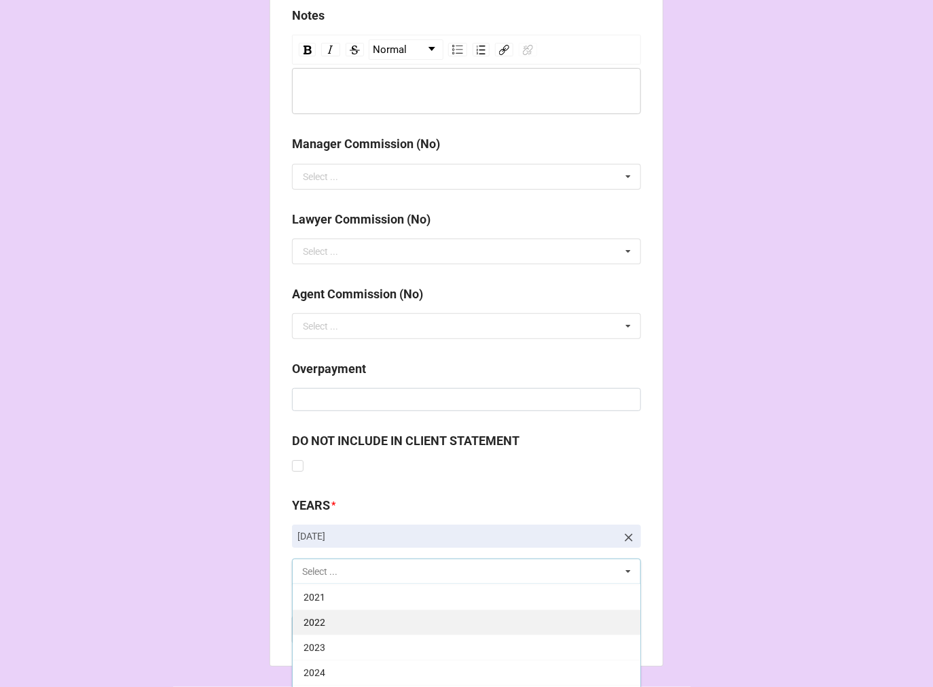
scroll to position [1580, 0]
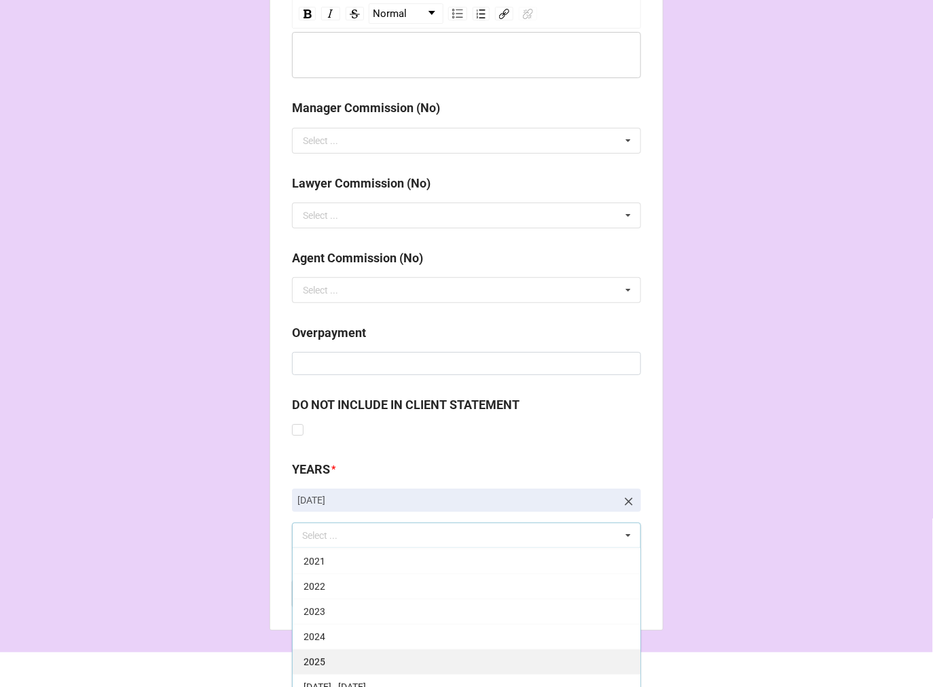
click at [328, 649] on div "2025" at bounding box center [467, 661] width 348 height 25
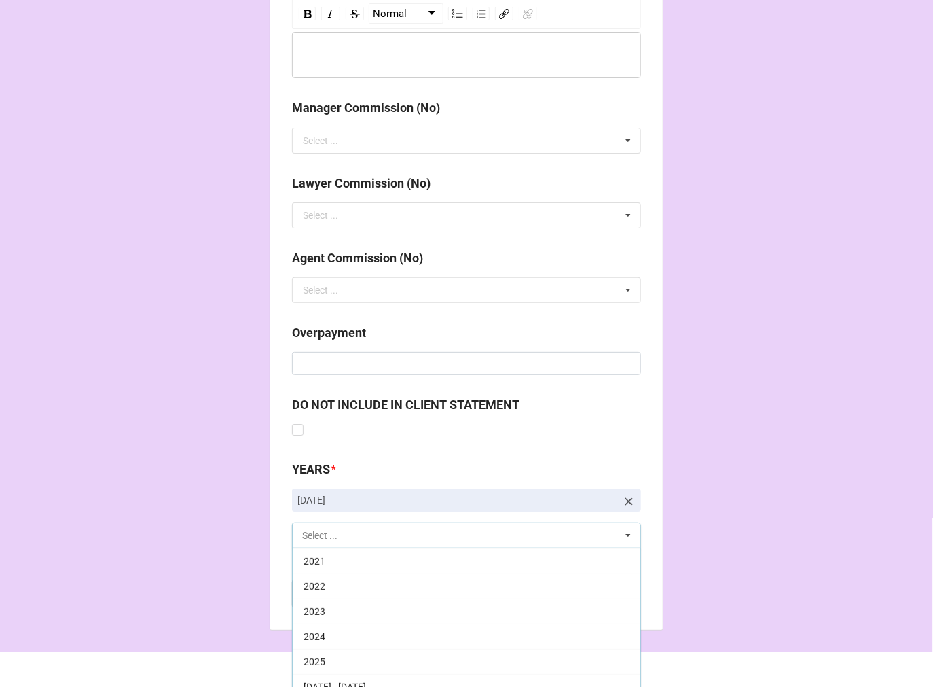
scroll to position [276, 0]
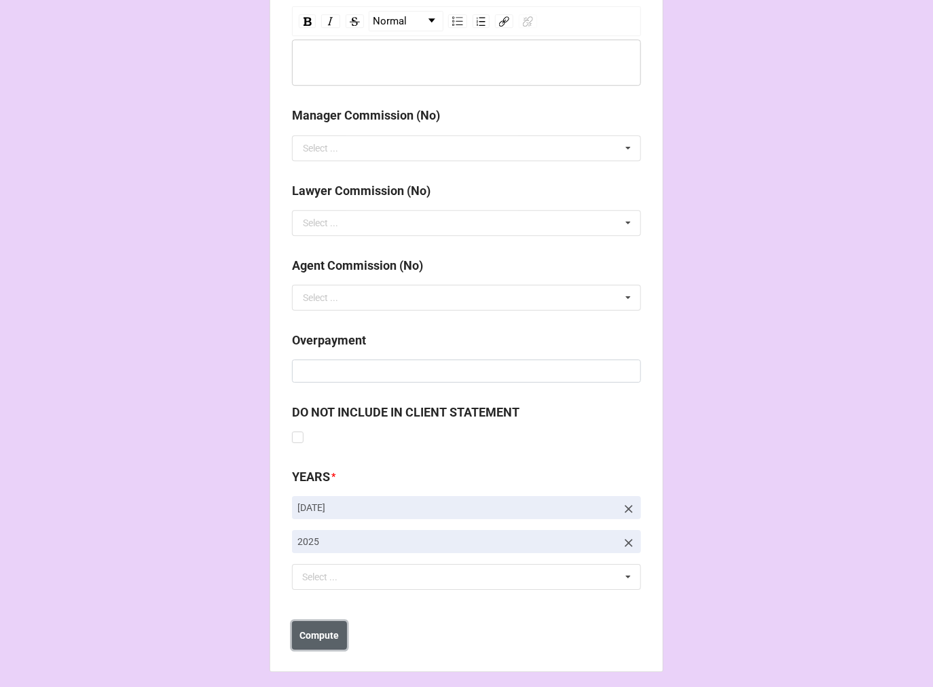
click at [318, 637] on button "Compute" at bounding box center [319, 635] width 55 height 29
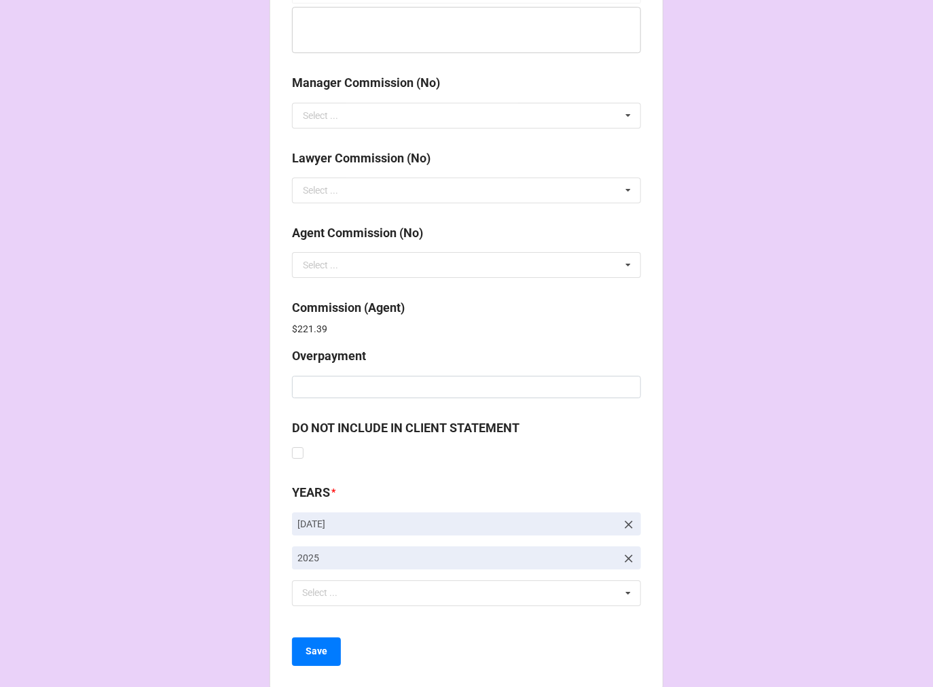
scroll to position [1621, 0]
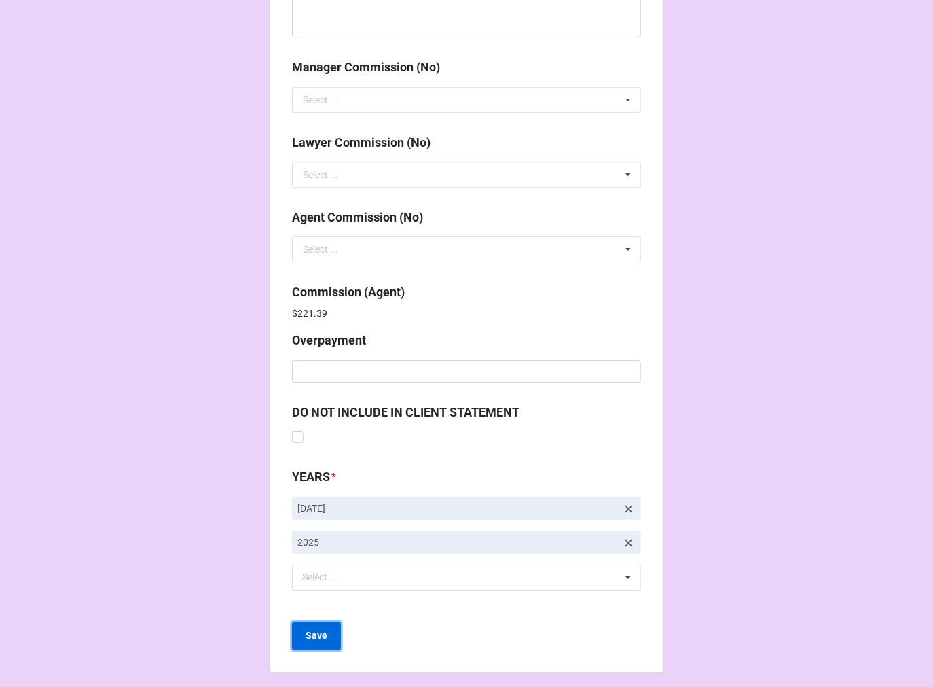
drag, startPoint x: 315, startPoint y: 626, endPoint x: 388, endPoint y: 411, distance: 226.9
click at [314, 628] on b "Save" at bounding box center [317, 635] width 22 height 14
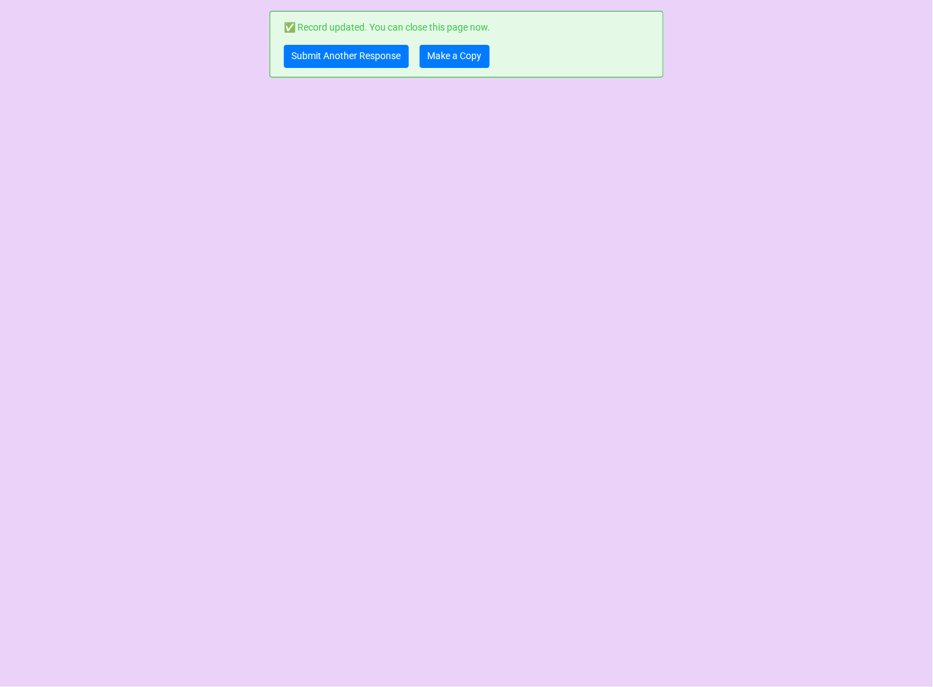
scroll to position [0, 0]
